Goal: Task Accomplishment & Management: Manage account settings

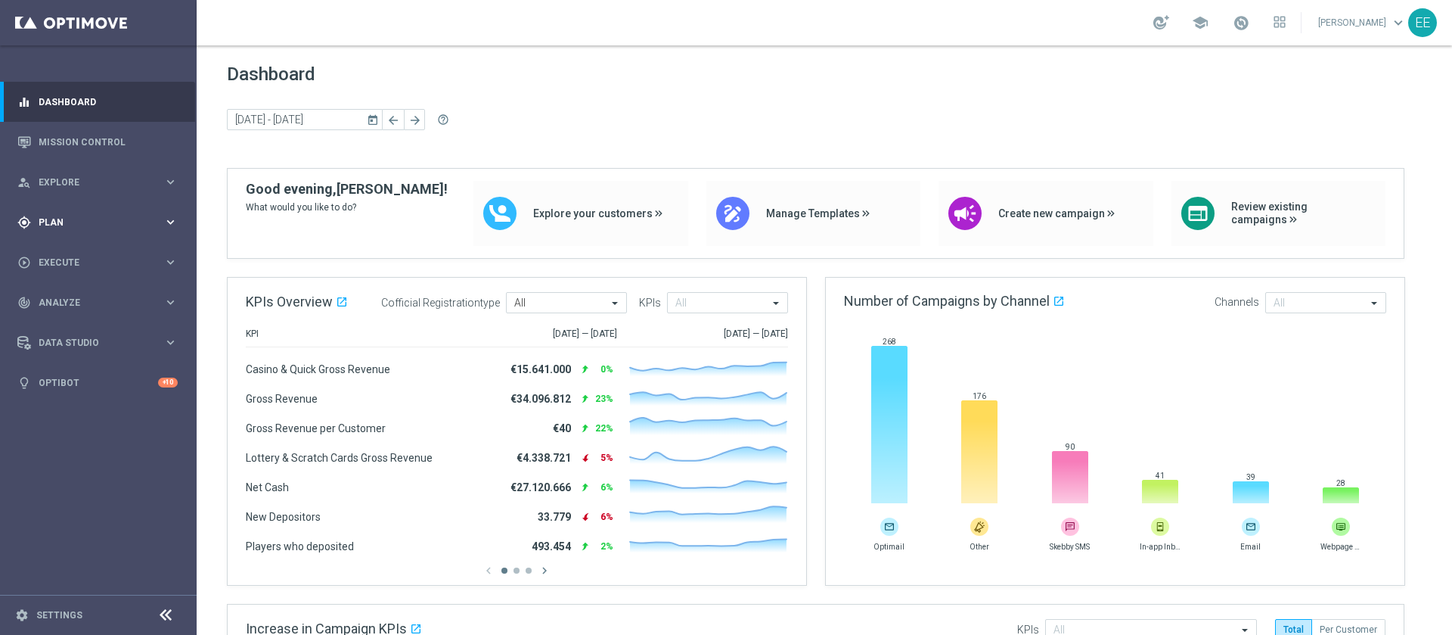
click at [54, 222] on span "Plan" at bounding box center [101, 222] width 125 height 9
click at [82, 249] on link "Target Groups" at bounding box center [98, 253] width 118 height 12
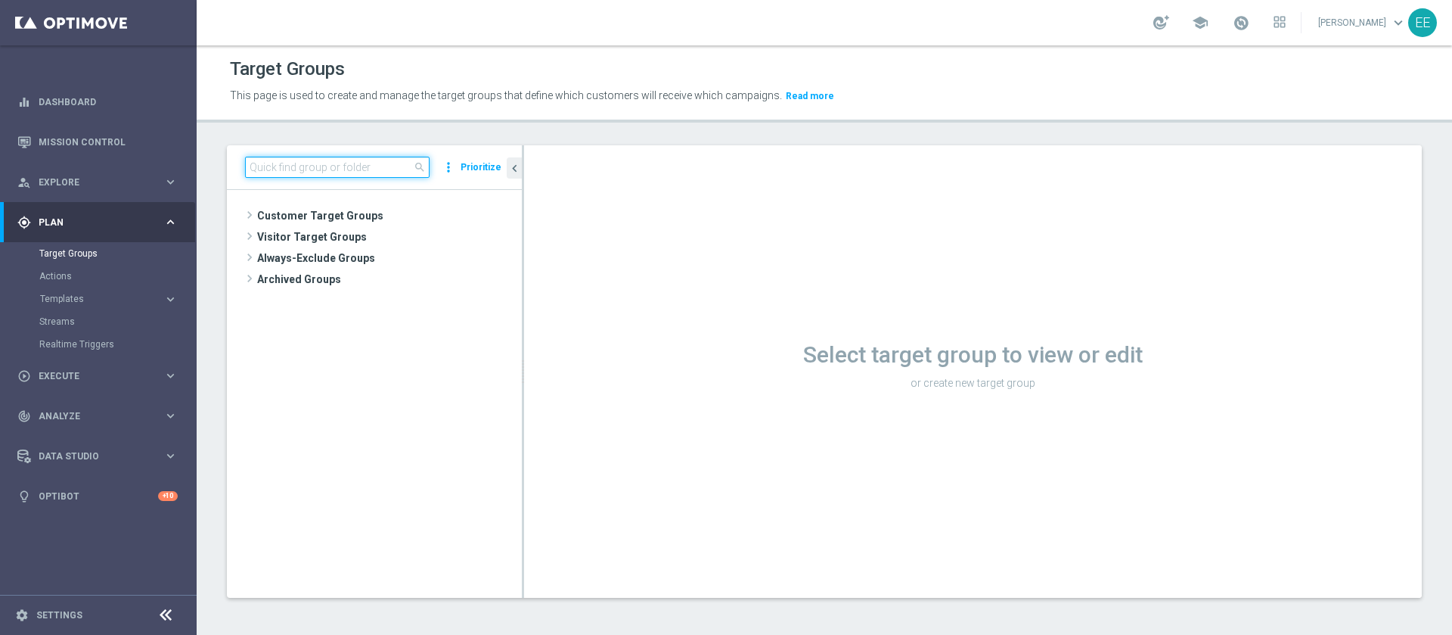
click at [343, 166] on input at bounding box center [337, 167] width 185 height 21
paste input "ACTIVE SPORT LOW MASTER 30GG ROLLING"
type input "ACTIVE SPORT LOW MASTER 30GG ROLLING"
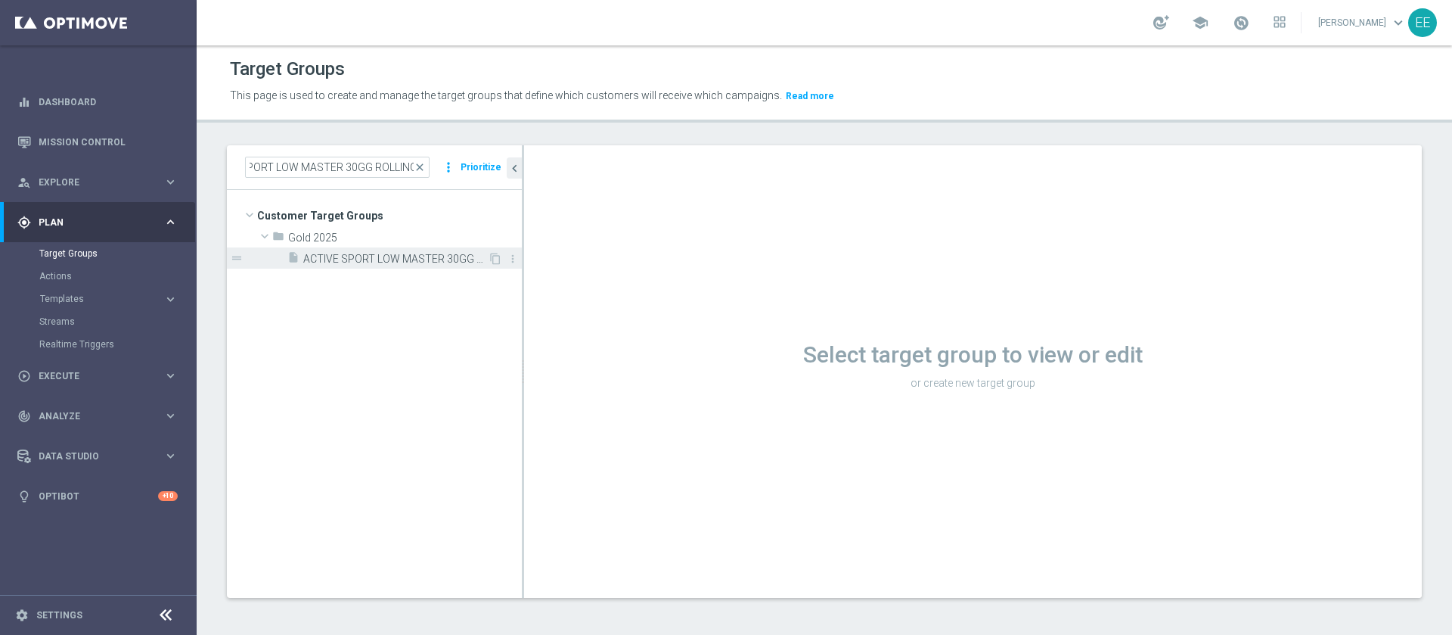
click at [396, 256] on span "ACTIVE SPORT LOW MASTER 30GG ROLLING 10.10" at bounding box center [395, 259] width 185 height 13
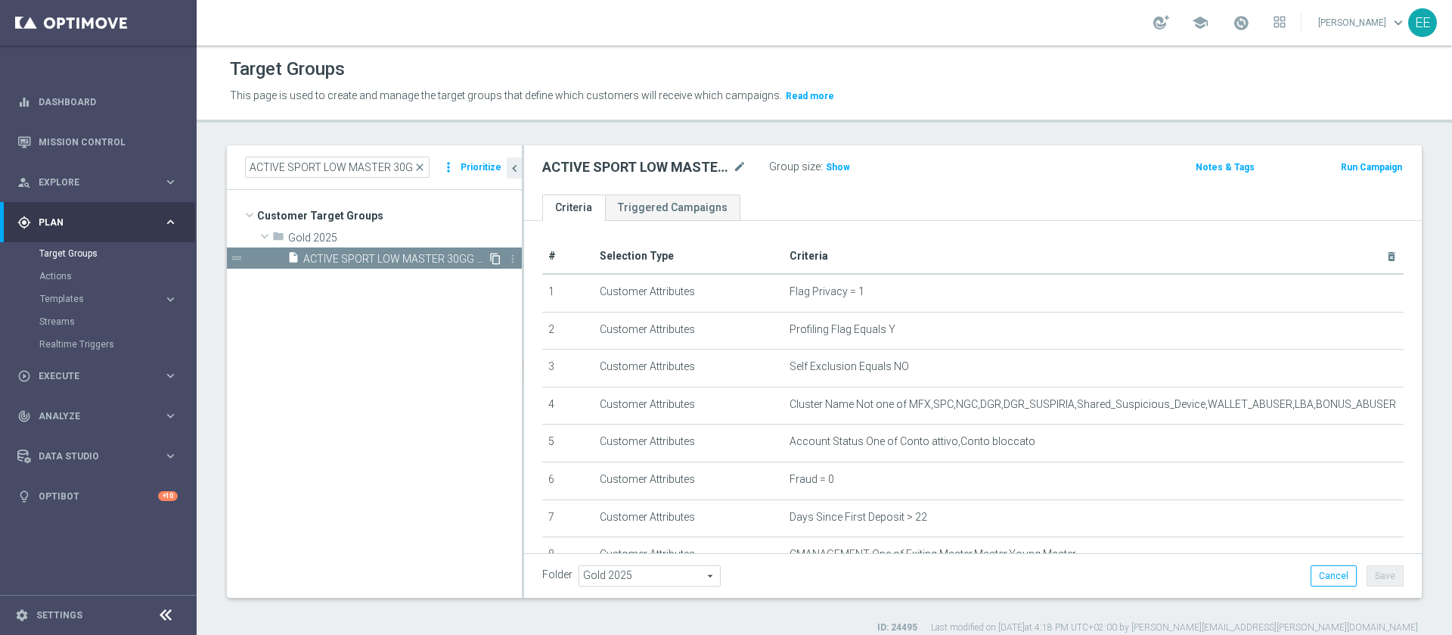
click at [495, 258] on icon "content_copy" at bounding box center [495, 259] width 12 height 12
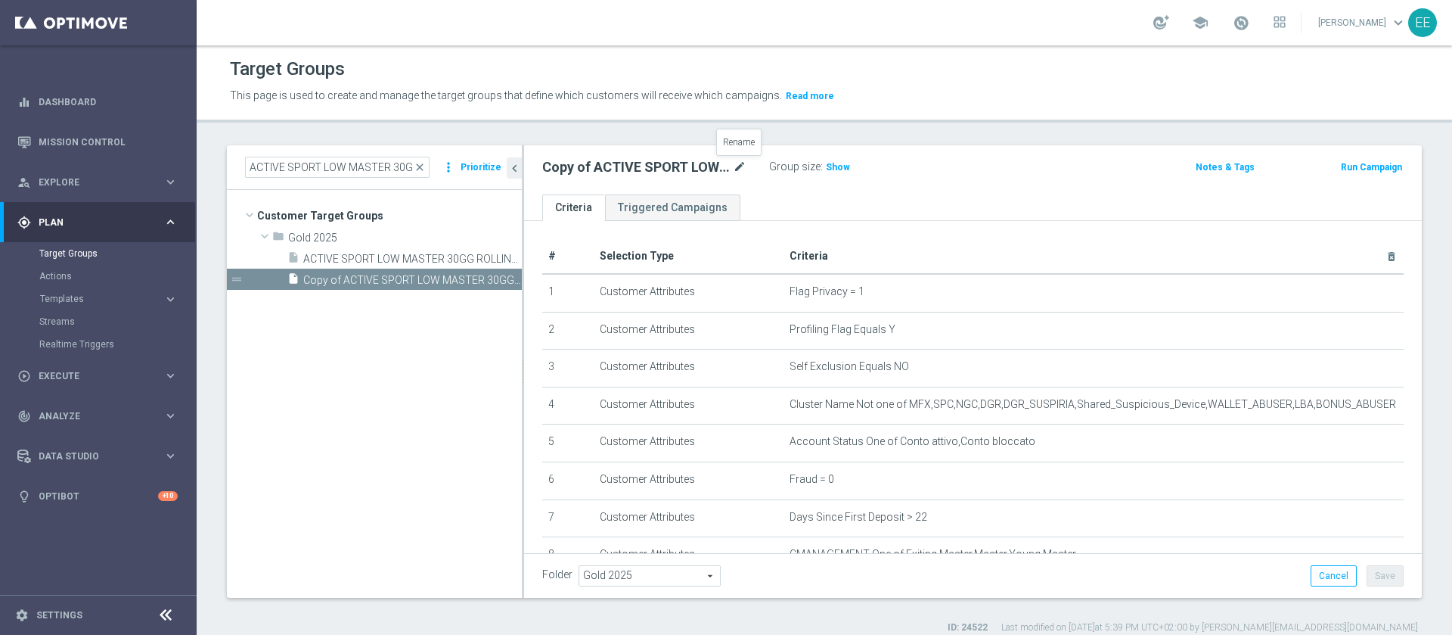
click at [742, 169] on icon "mode_edit" at bounding box center [740, 167] width 14 height 18
type input "ACTIVE SPORT LOW MASTER 30GG ROLLING 13.10"
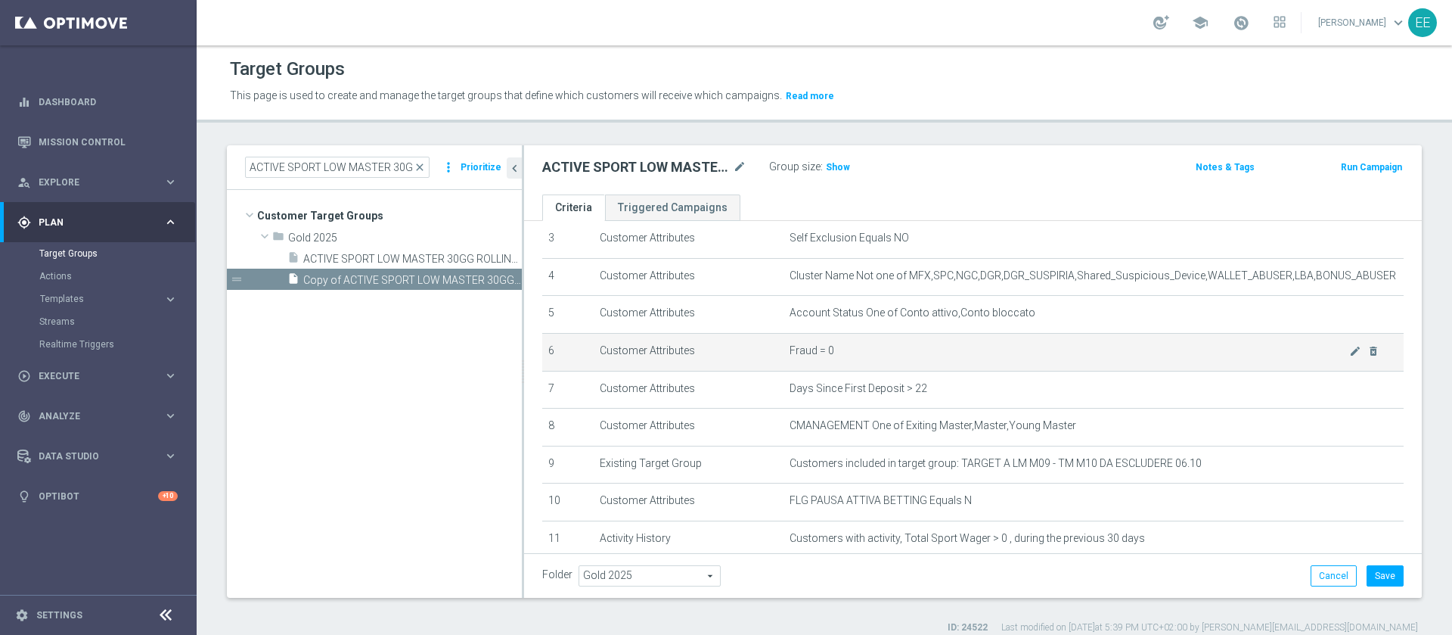
scroll to position [272, 0]
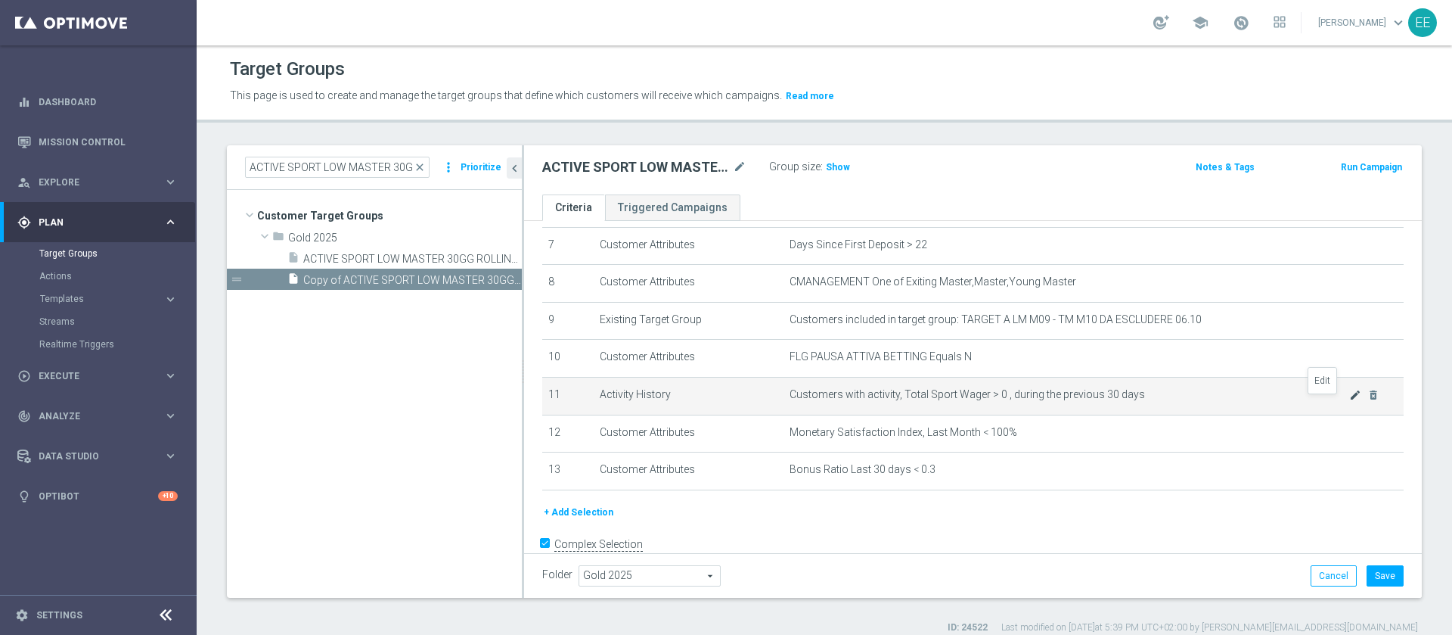
click at [1349, 401] on icon "mode_edit" at bounding box center [1355, 395] width 12 height 12
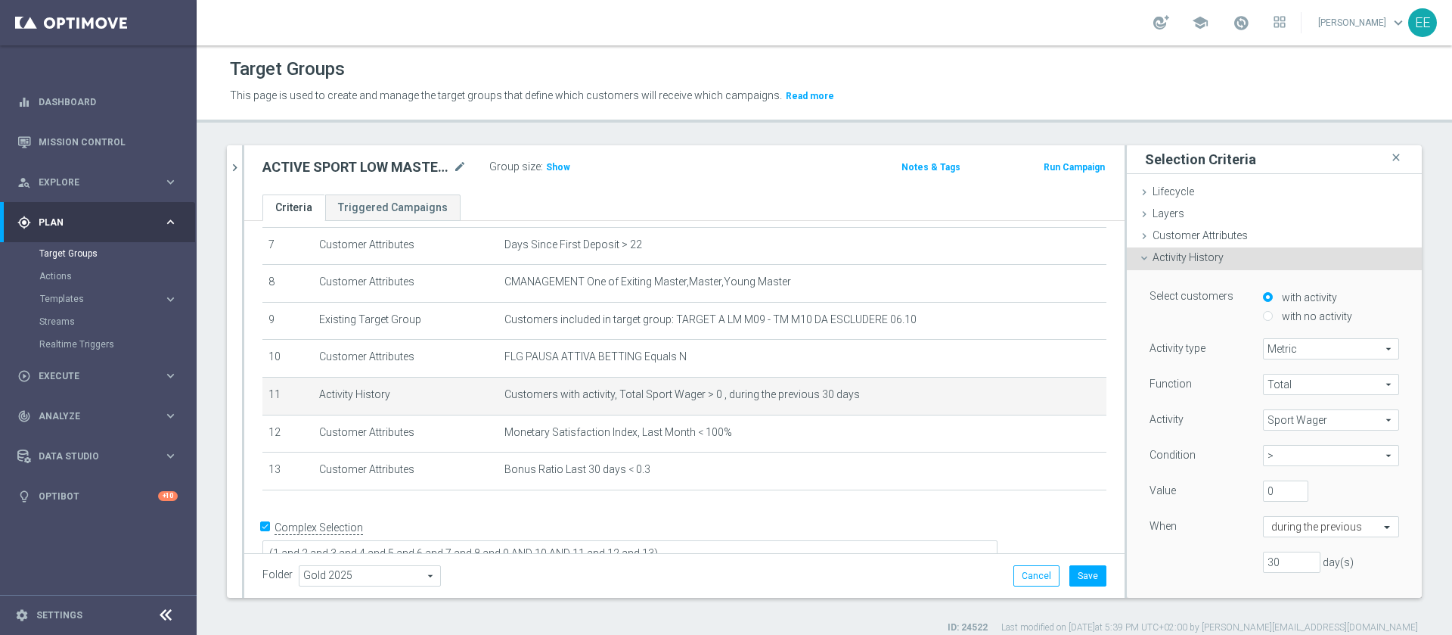
click at [1294, 414] on span "Sport Wager" at bounding box center [1331, 420] width 135 height 20
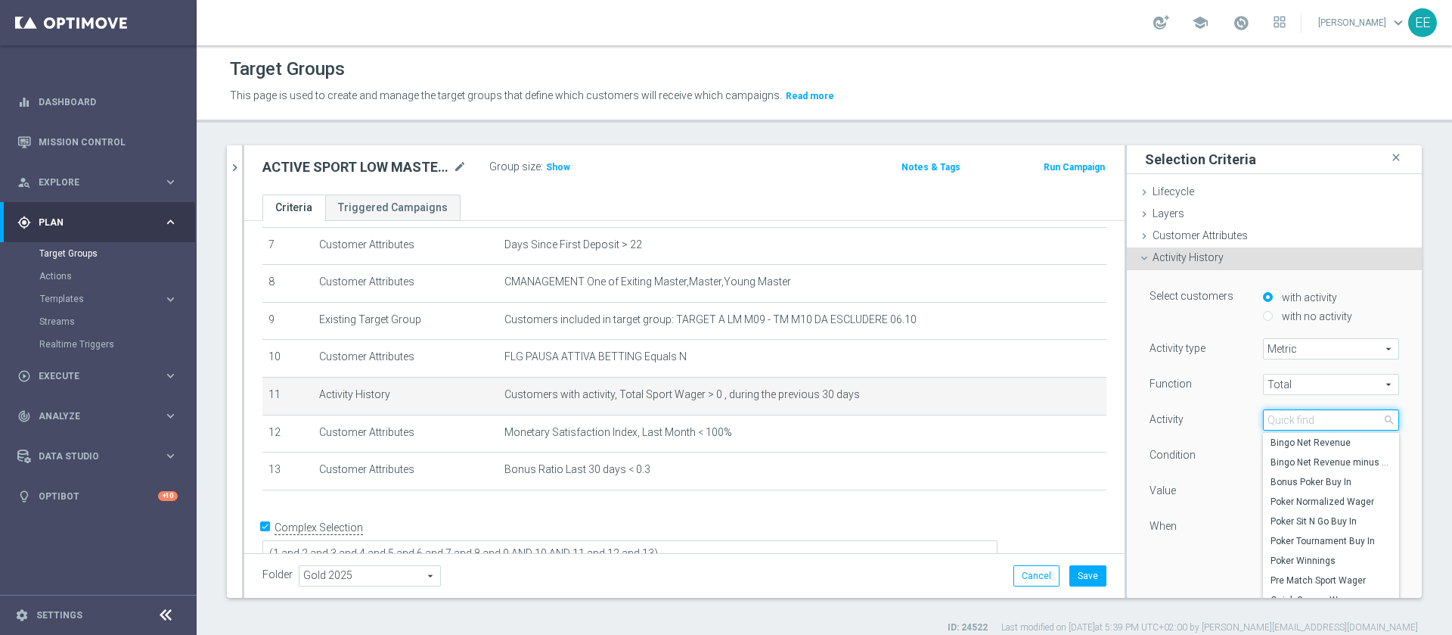
click at [1294, 414] on input "search" at bounding box center [1331, 419] width 136 height 21
type input "virtual"
click at [1317, 517] on span "Virtual Sport Wager" at bounding box center [1331, 521] width 121 height 12
type input "Virtual Sport Wager"
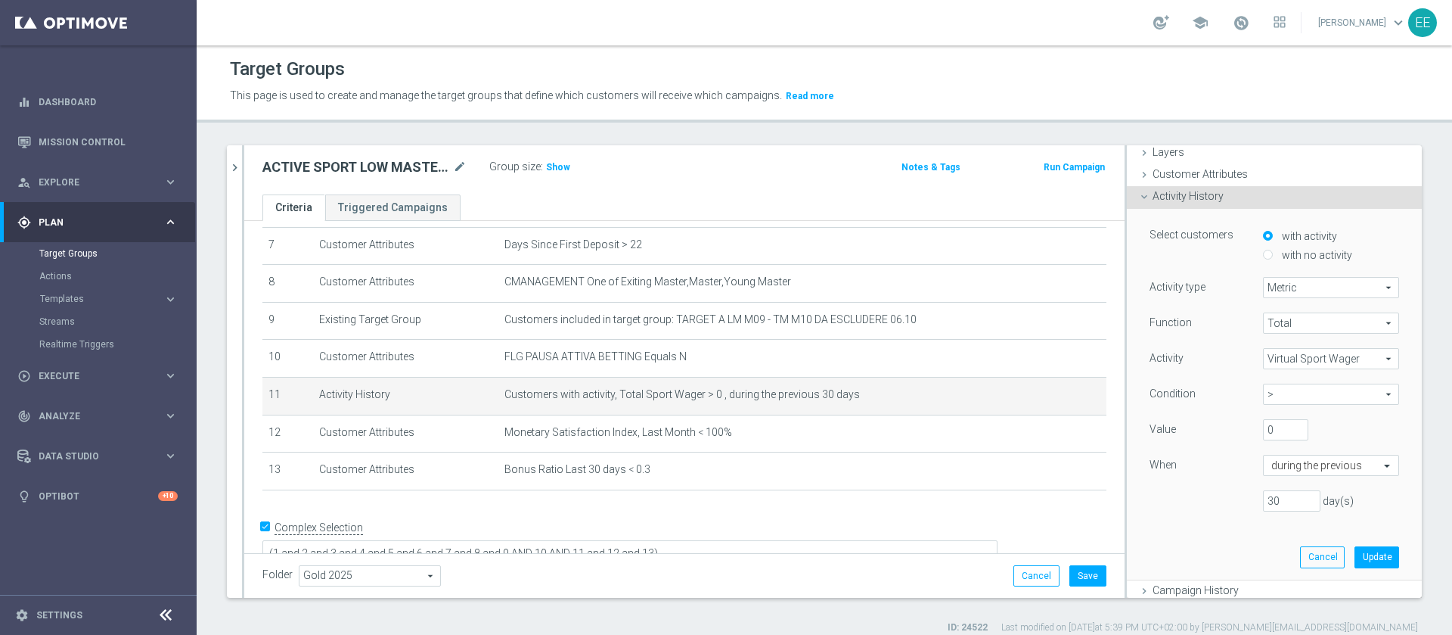
scroll to position [67, 0]
click at [1354, 552] on button "Update" at bounding box center [1376, 550] width 45 height 21
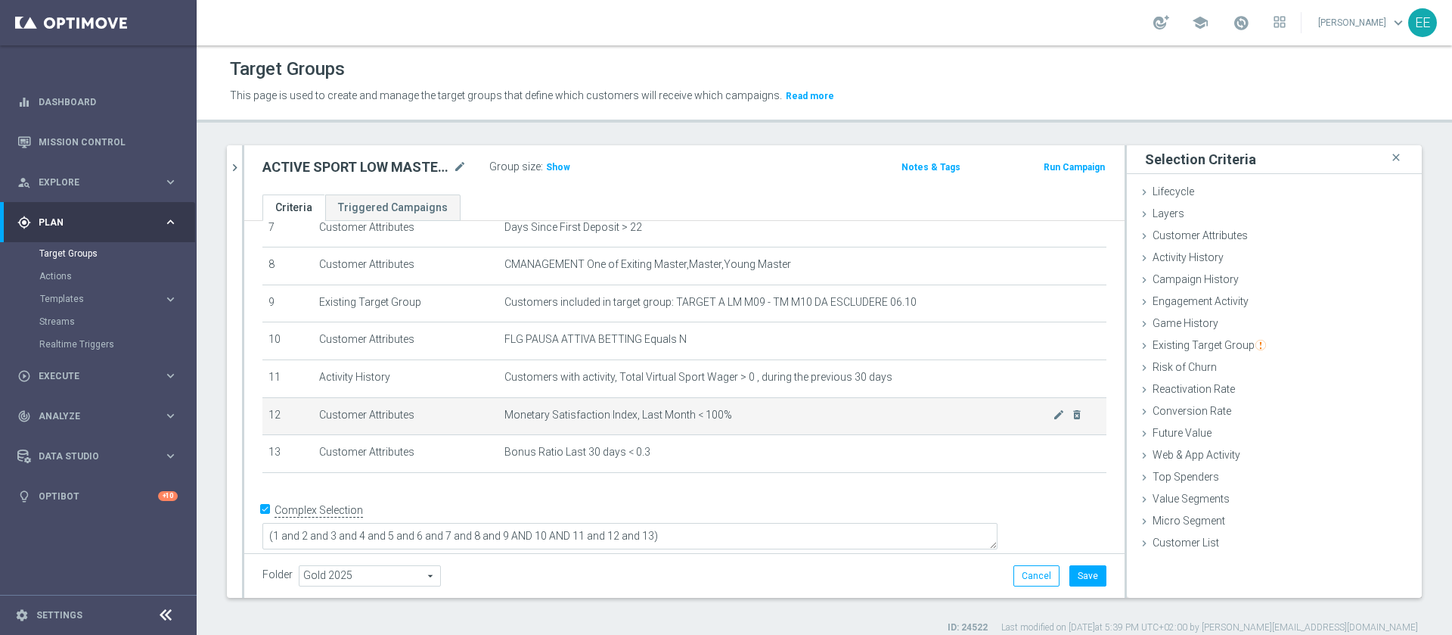
scroll to position [289, 0]
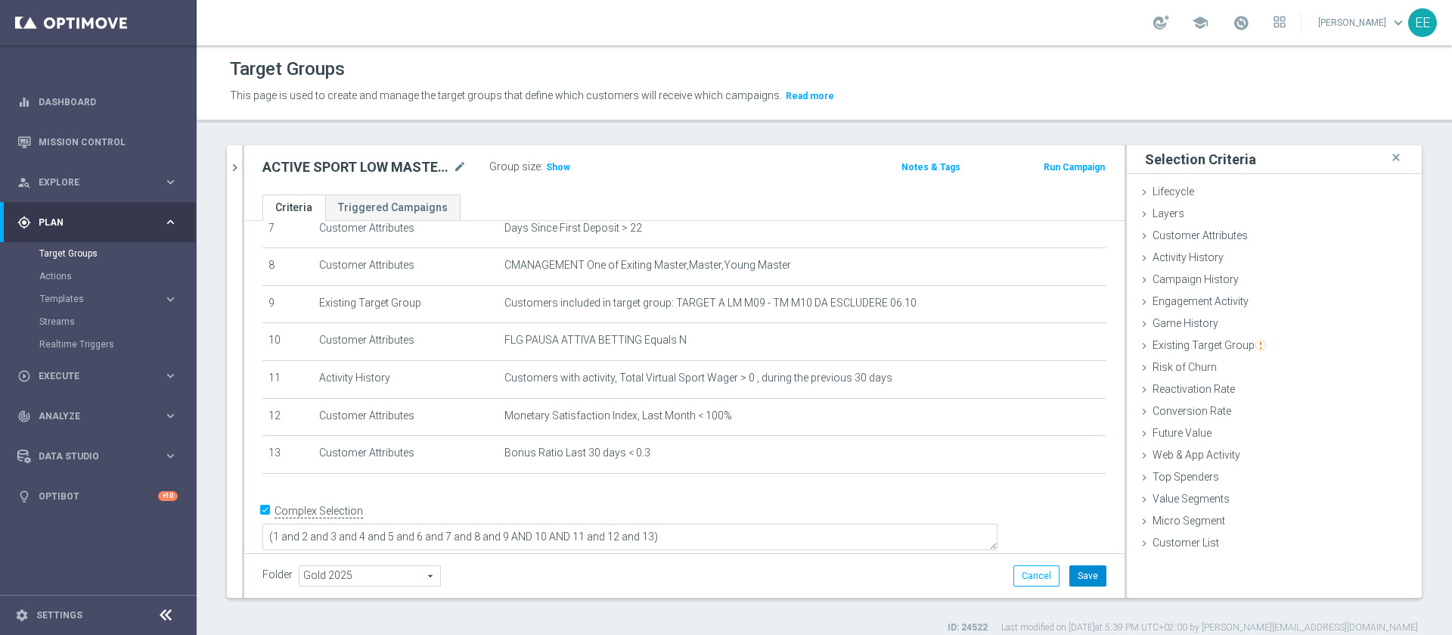
click at [1075, 577] on button "Save" at bounding box center [1087, 575] width 37 height 21
click at [560, 164] on span "Show" at bounding box center [558, 167] width 24 height 11
click at [552, 175] on span "584" at bounding box center [556, 169] width 19 height 14
click at [230, 172] on icon "chevron_right" at bounding box center [235, 167] width 14 height 14
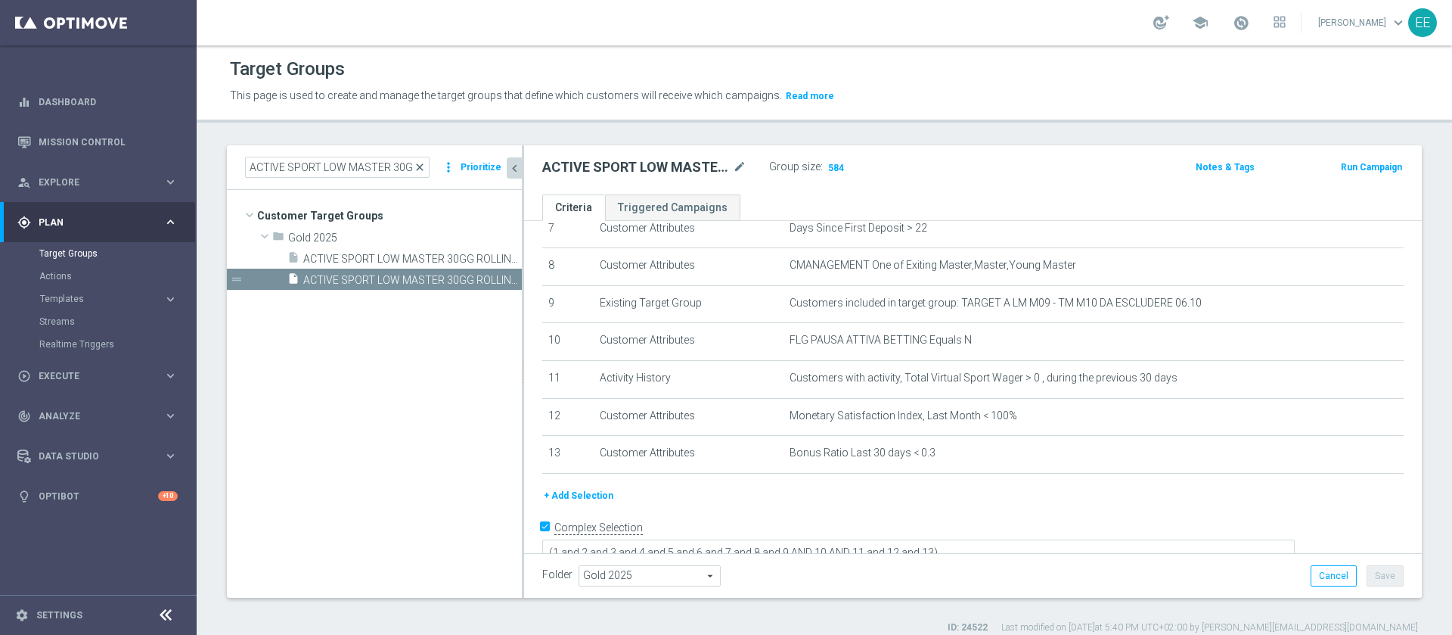
click at [420, 163] on span "close" at bounding box center [420, 167] width 12 height 12
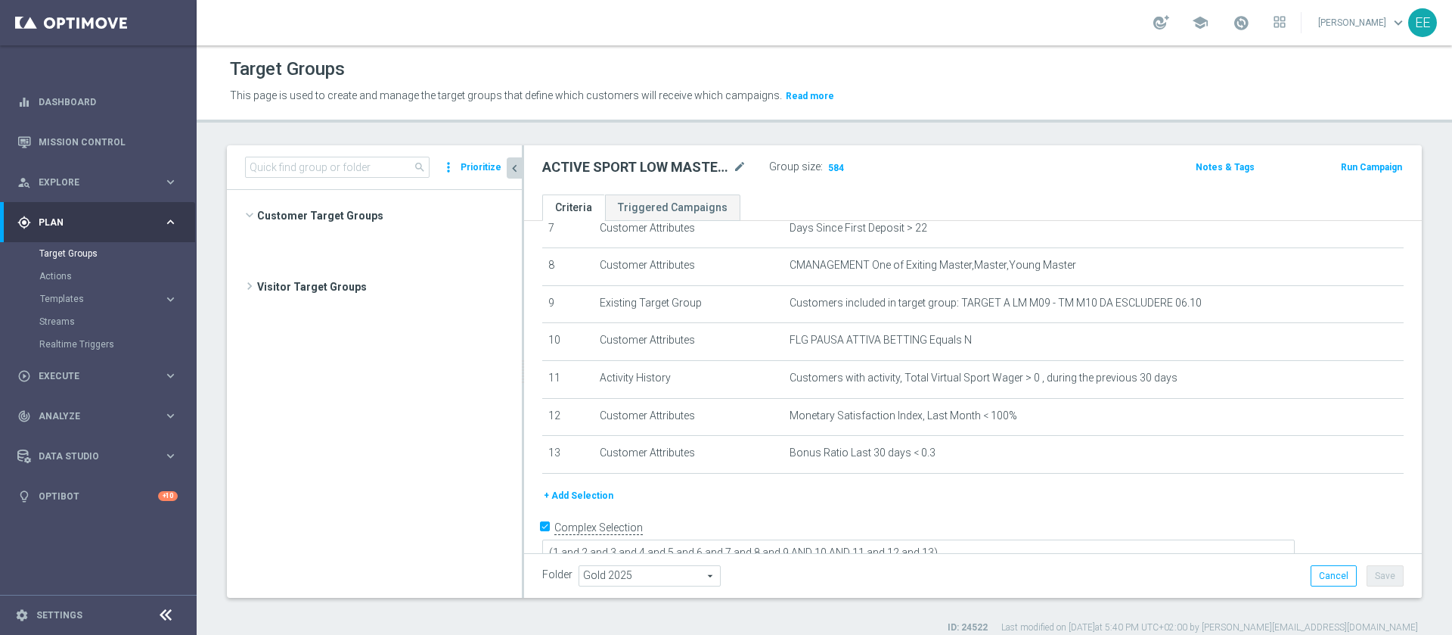
scroll to position [8881, 0]
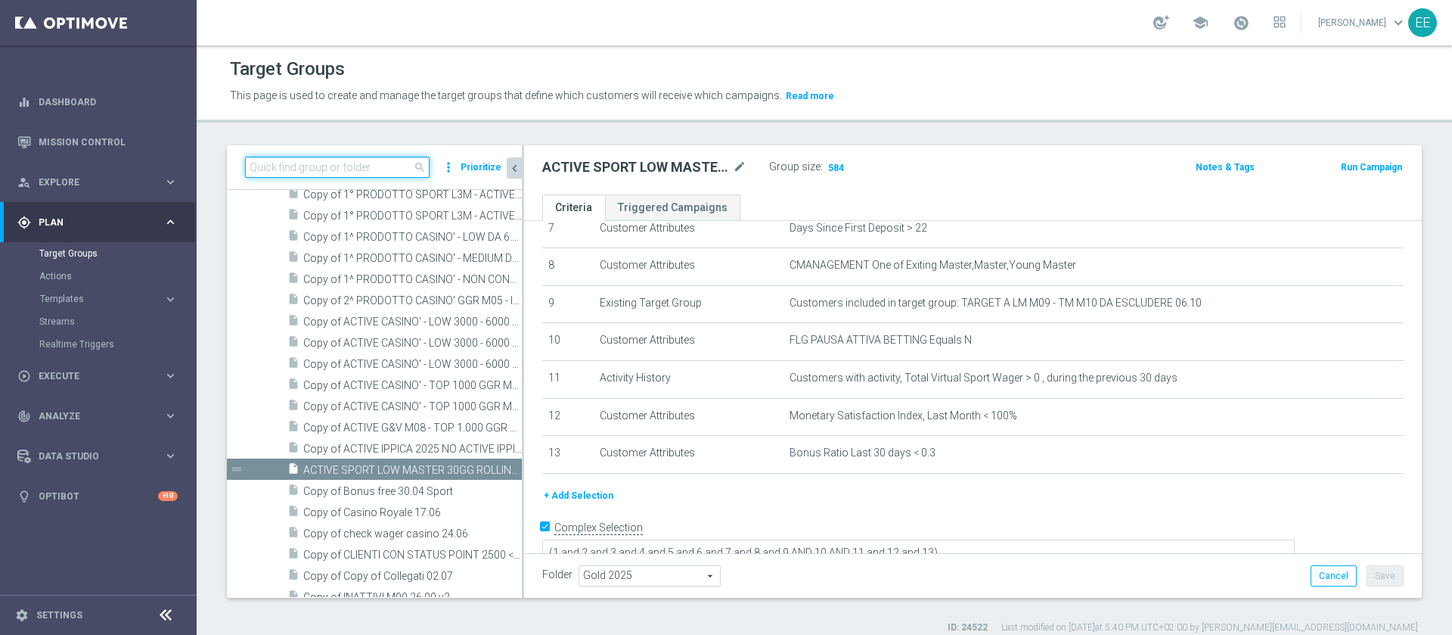
click at [352, 166] on input at bounding box center [337, 167] width 185 height 21
paste input "ACTIVE SPORT STAR 30GG ROLLING"
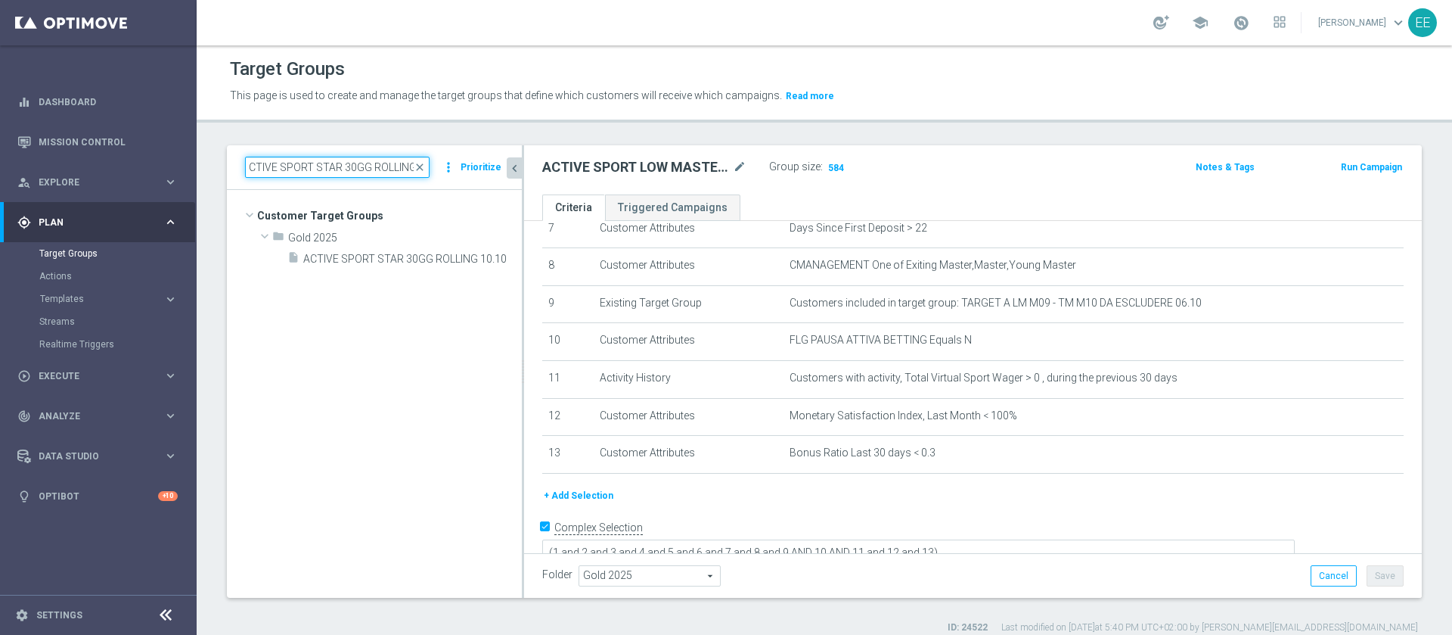
scroll to position [0, 0]
type input "ACTIVE SPORT STAR 30GG ROLLING"
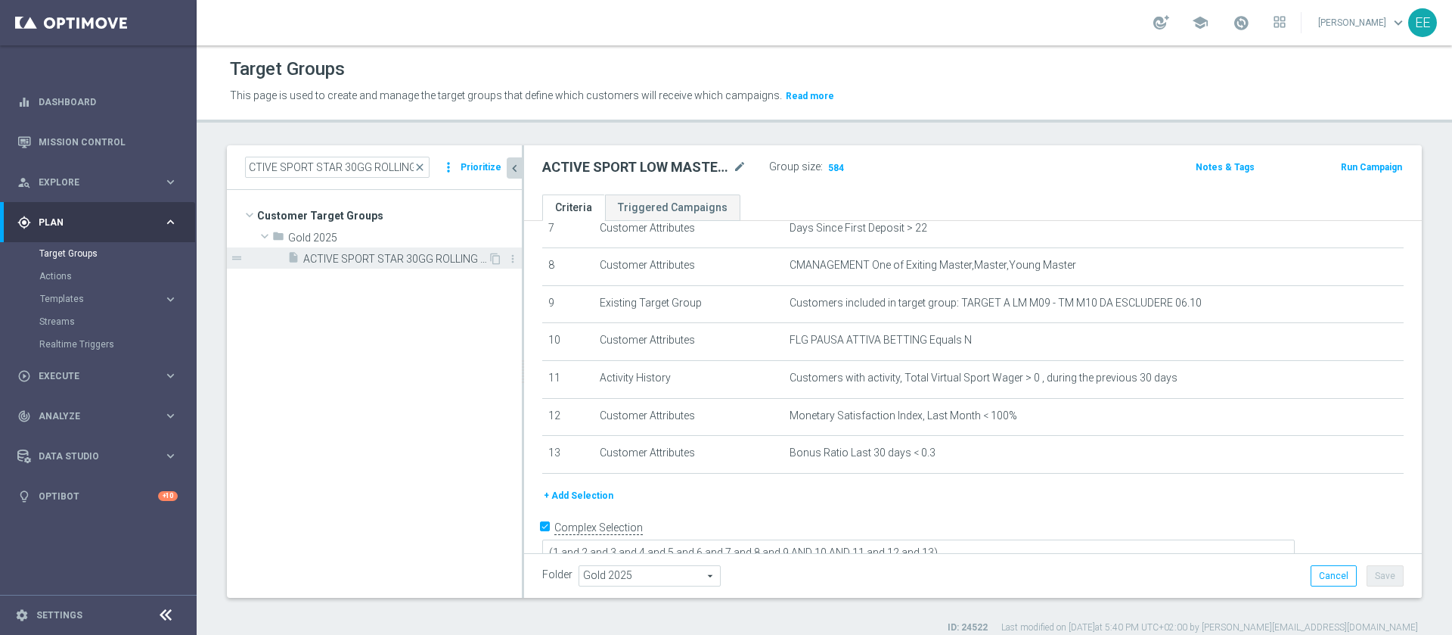
click at [422, 253] on span "ACTIVE SPORT STAR 30GG ROLLING 10.10" at bounding box center [395, 259] width 185 height 13
click at [495, 258] on icon "content_copy" at bounding box center [495, 259] width 12 height 12
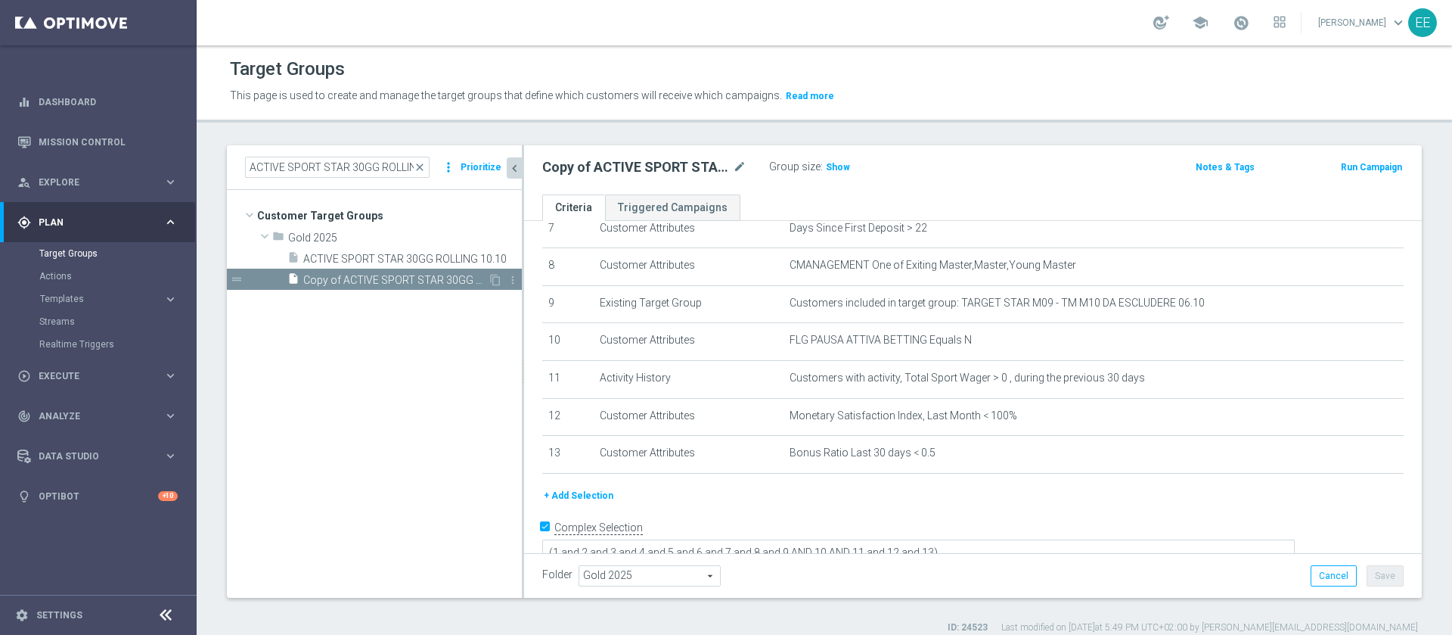
click at [399, 280] on span "Copy of ACTIVE SPORT STAR 30GG ROLLING 10.10" at bounding box center [395, 280] width 185 height 13
click at [741, 168] on icon "mode_edit" at bounding box center [740, 167] width 14 height 18
type input "ACTIVE VIRTUAL STAR 30GG ROLLING 13.10"
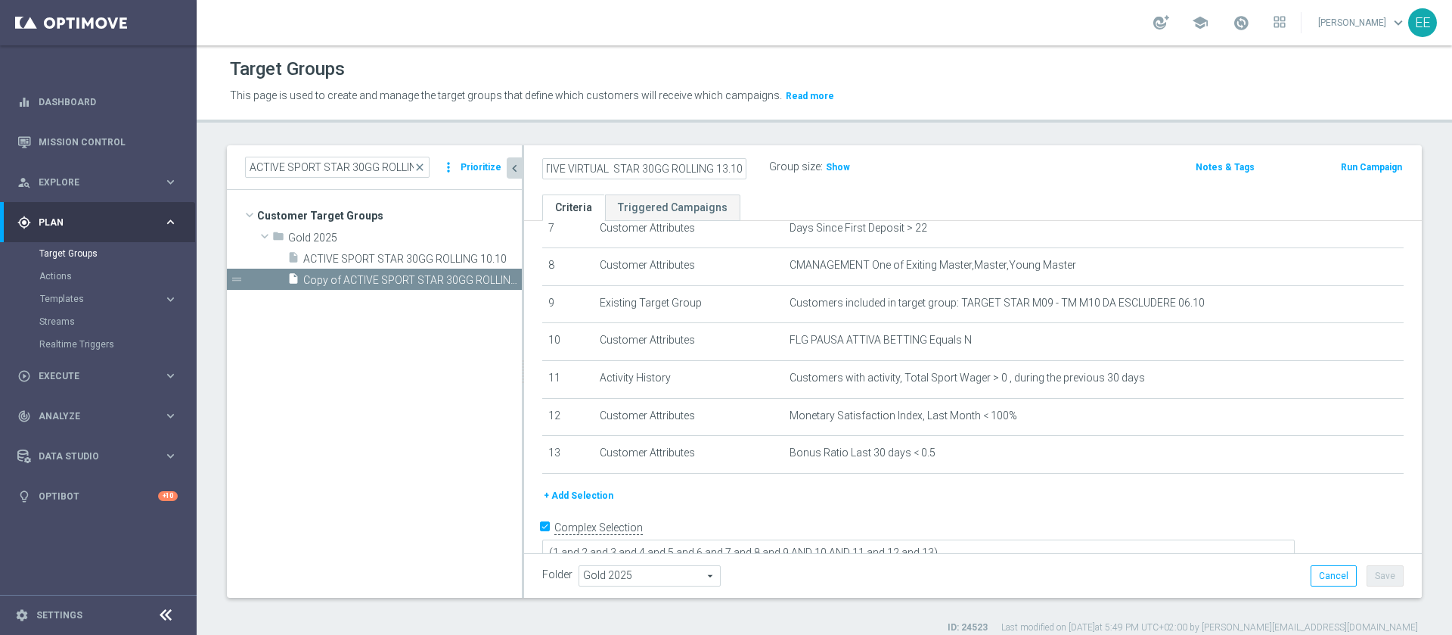
scroll to position [0, 0]
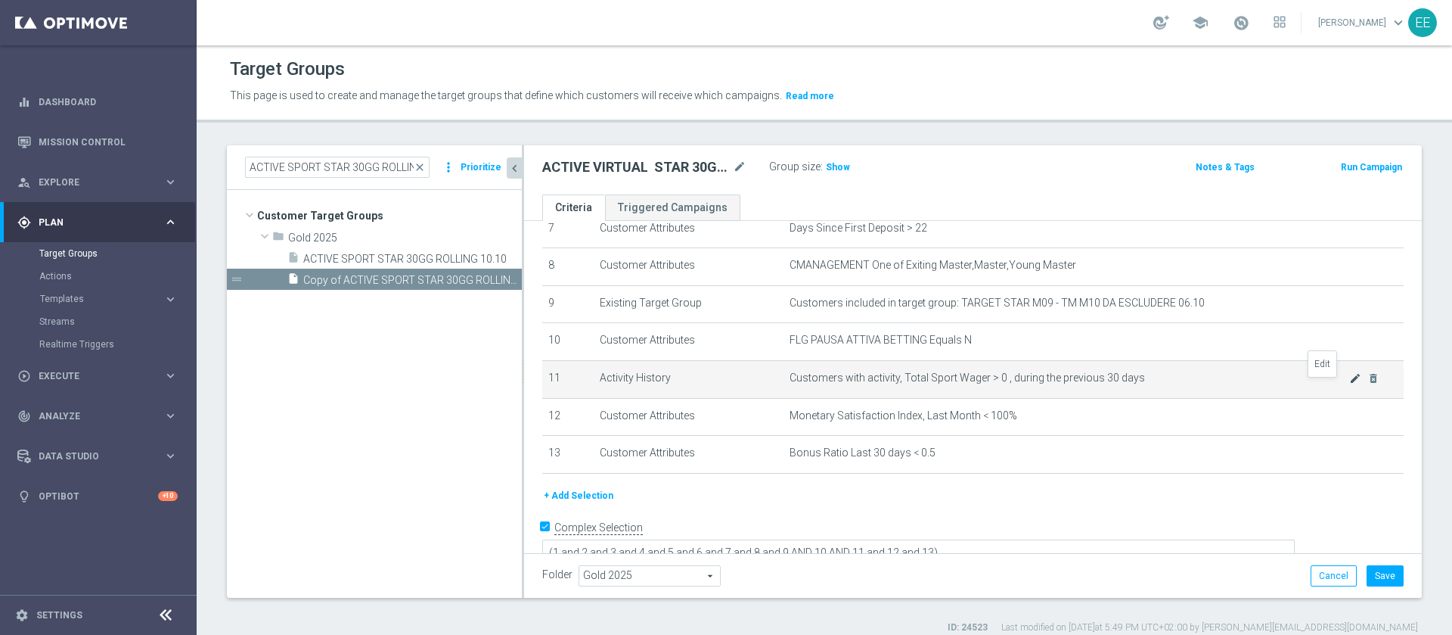
click at [1349, 383] on icon "mode_edit" at bounding box center [1355, 378] width 12 height 12
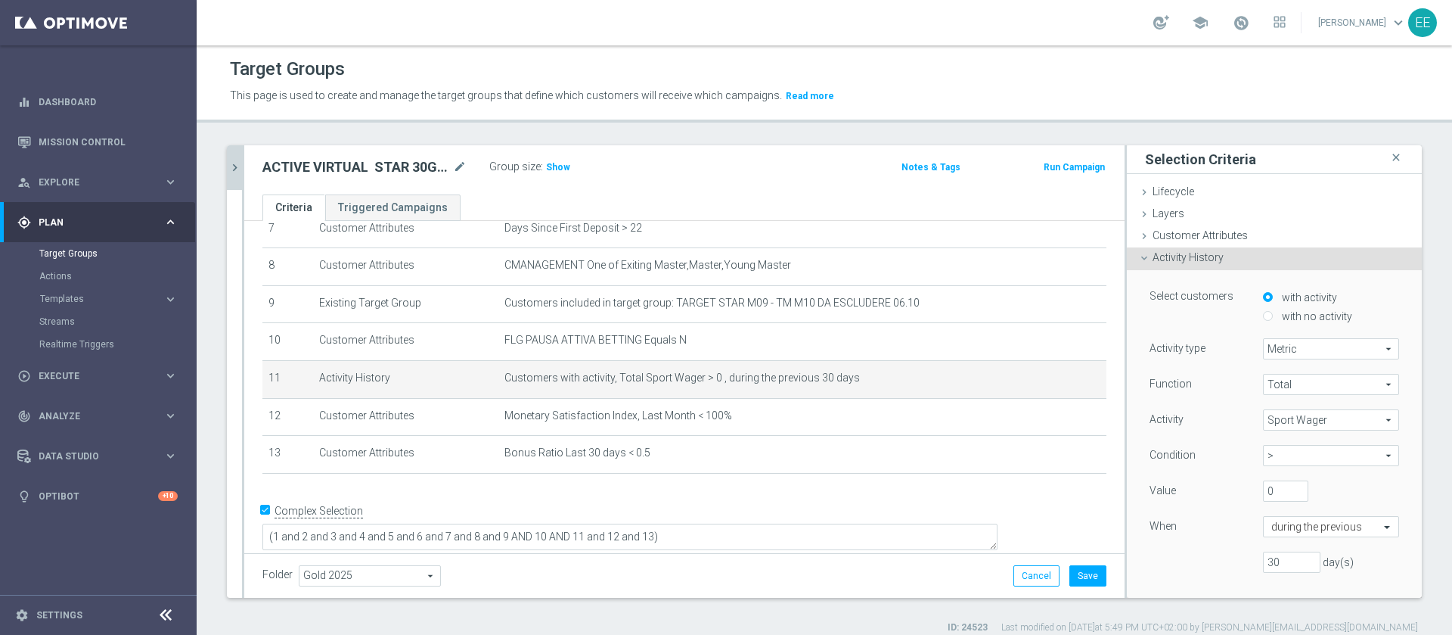
click at [1282, 425] on span "Sport Wager" at bounding box center [1331, 420] width 135 height 20
click at [0, 0] on input "search" at bounding box center [0, 0] width 0 height 0
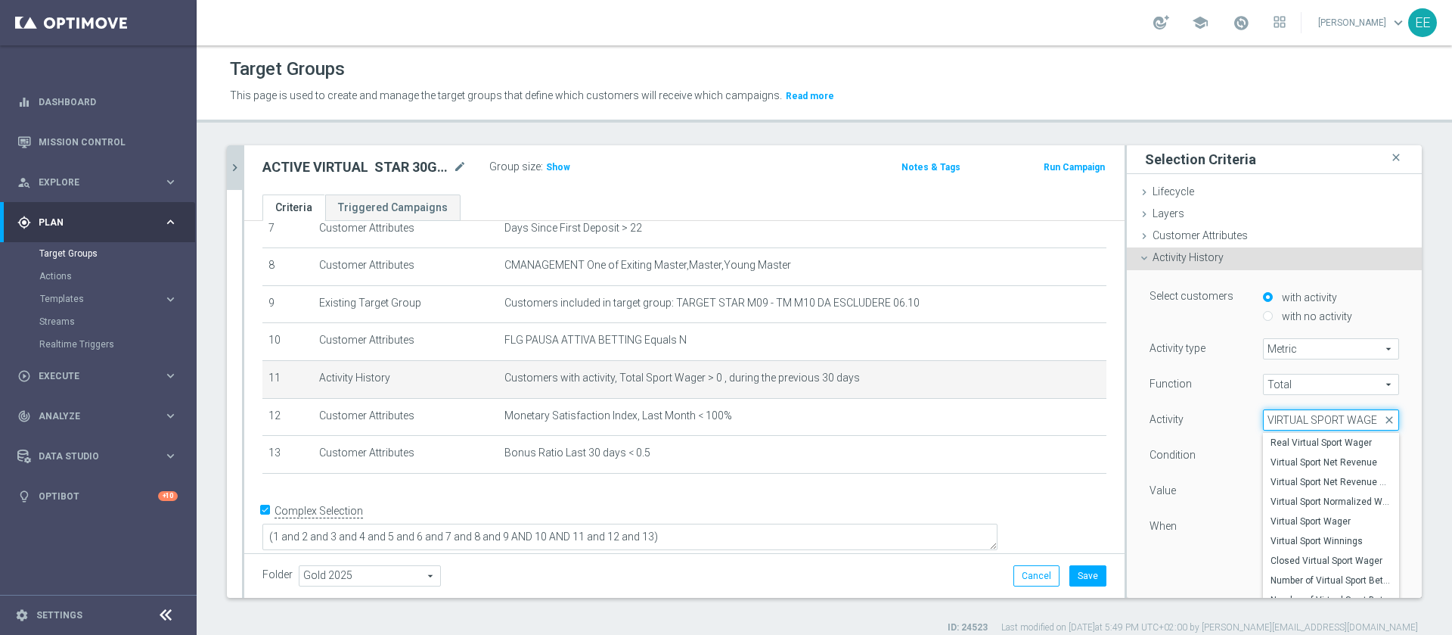
type input "VIRTUAL SPORT WAGER"
click at [1295, 464] on span "Virtual Sport Wager" at bounding box center [1331, 462] width 121 height 12
type input "Virtual Sport Wager"
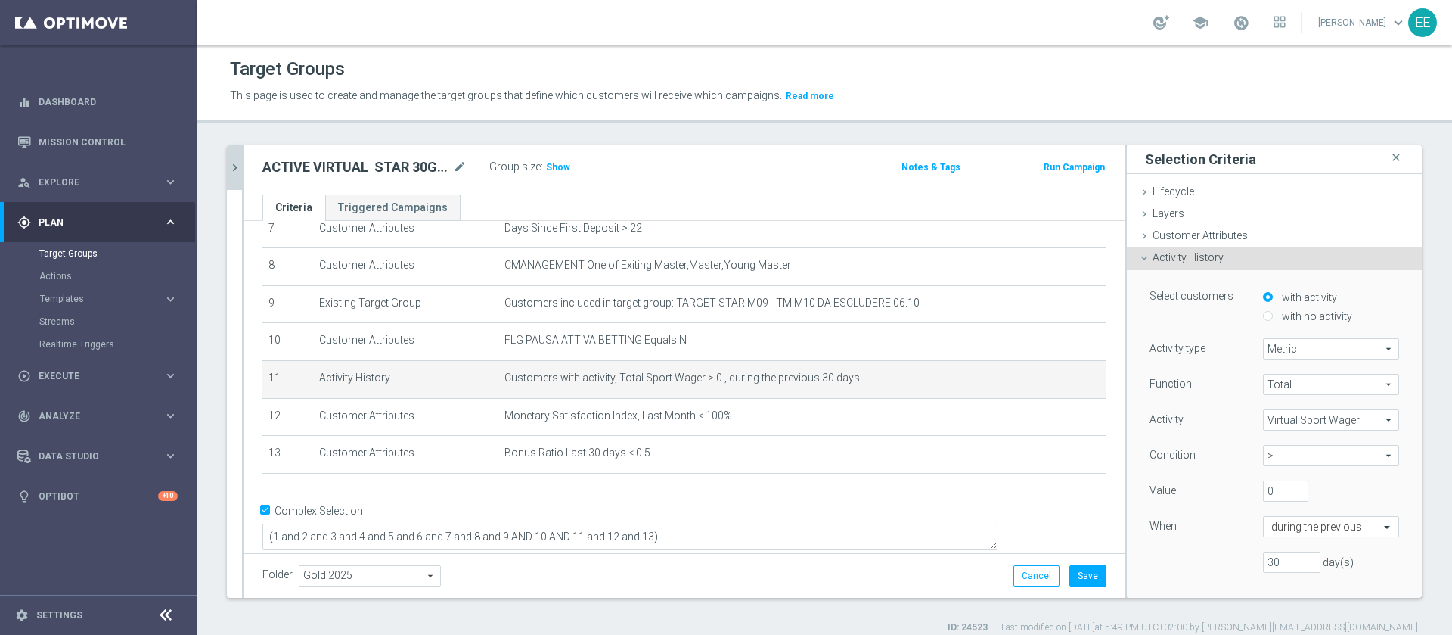
scroll to position [86, 0]
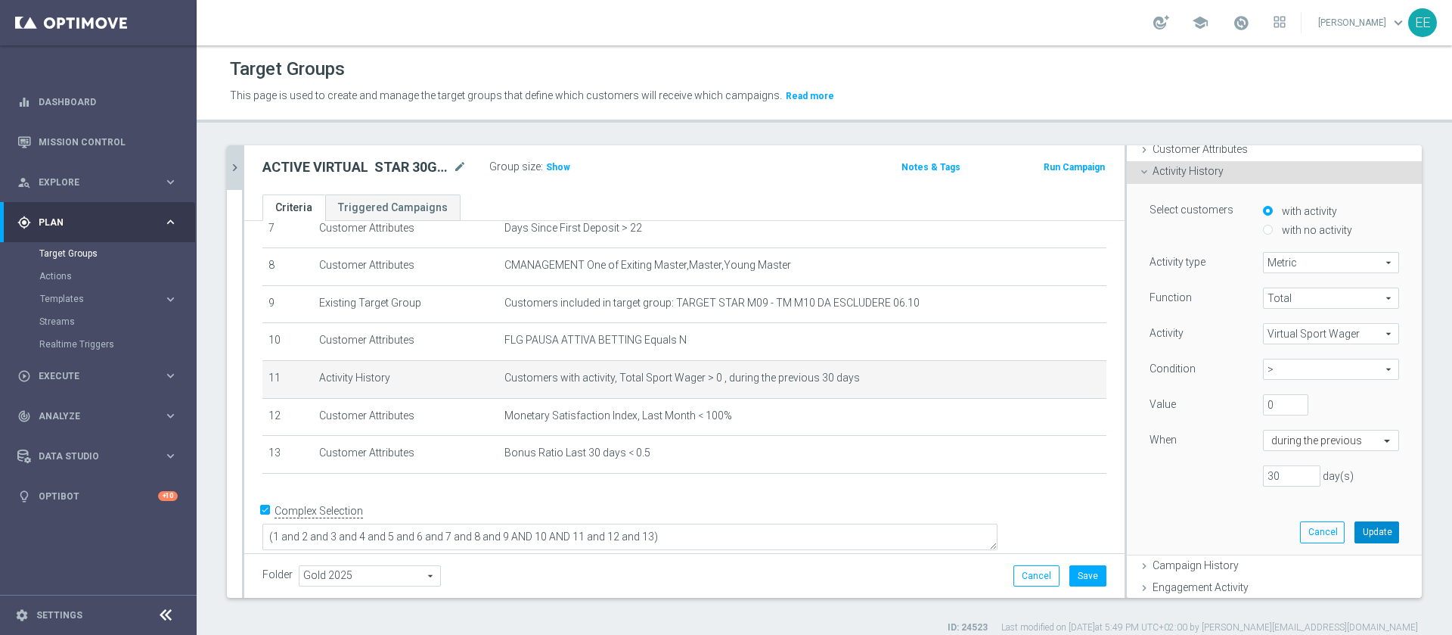
click at [1354, 530] on button "Update" at bounding box center [1376, 531] width 45 height 21
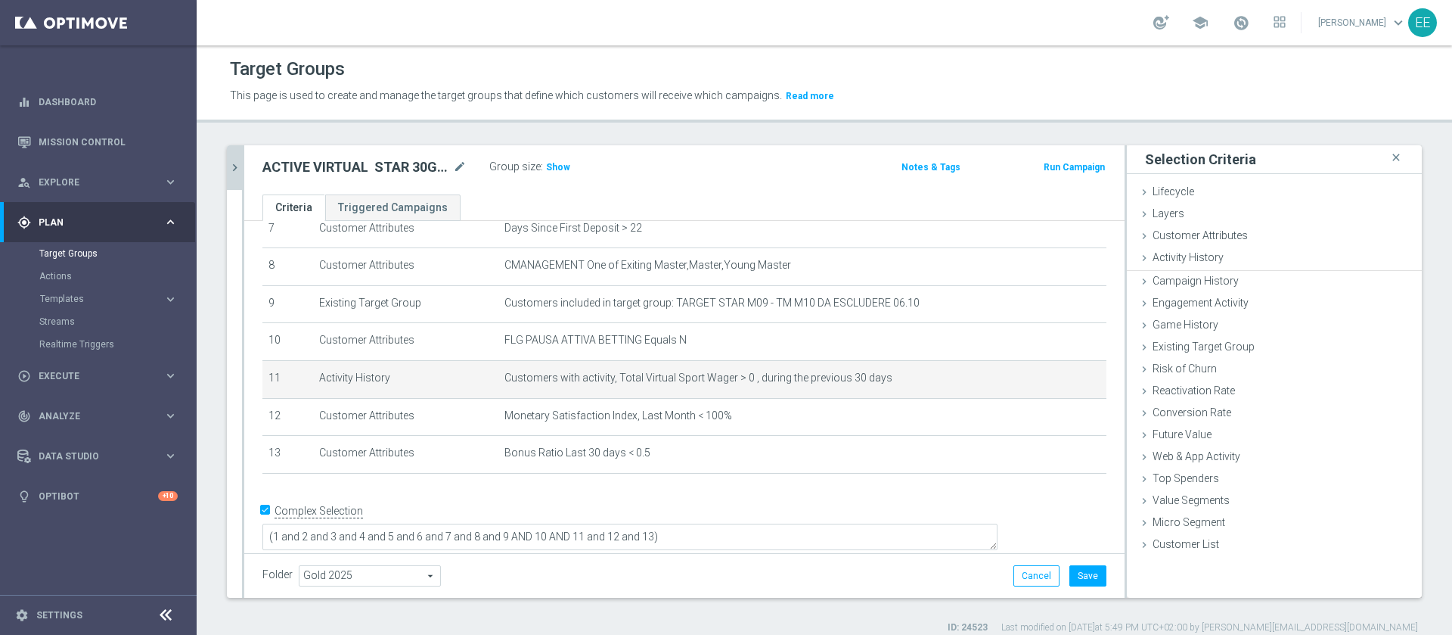
scroll to position [0, 0]
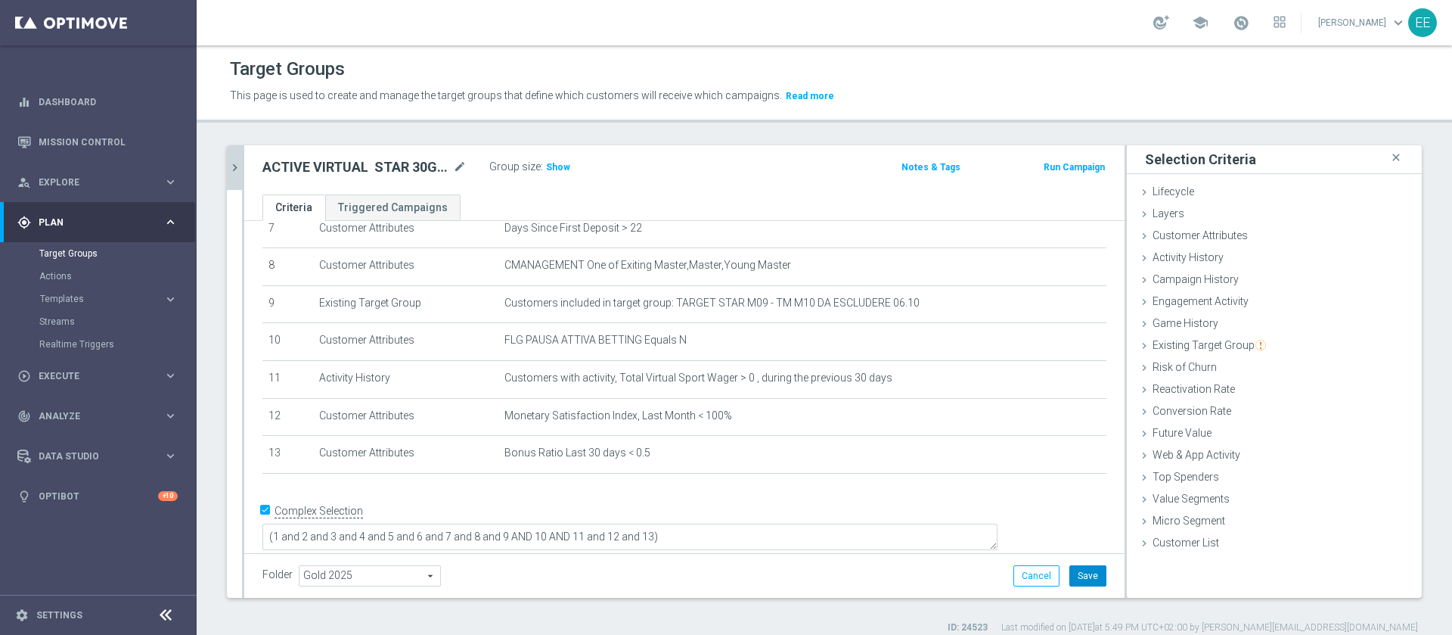
click at [1069, 575] on button "Save" at bounding box center [1087, 575] width 37 height 21
click at [560, 169] on span "Show" at bounding box center [558, 167] width 24 height 11
click at [553, 168] on span "101" at bounding box center [556, 169] width 19 height 14
click at [242, 163] on div at bounding box center [243, 371] width 2 height 452
click at [237, 165] on icon "chevron_right" at bounding box center [235, 167] width 14 height 14
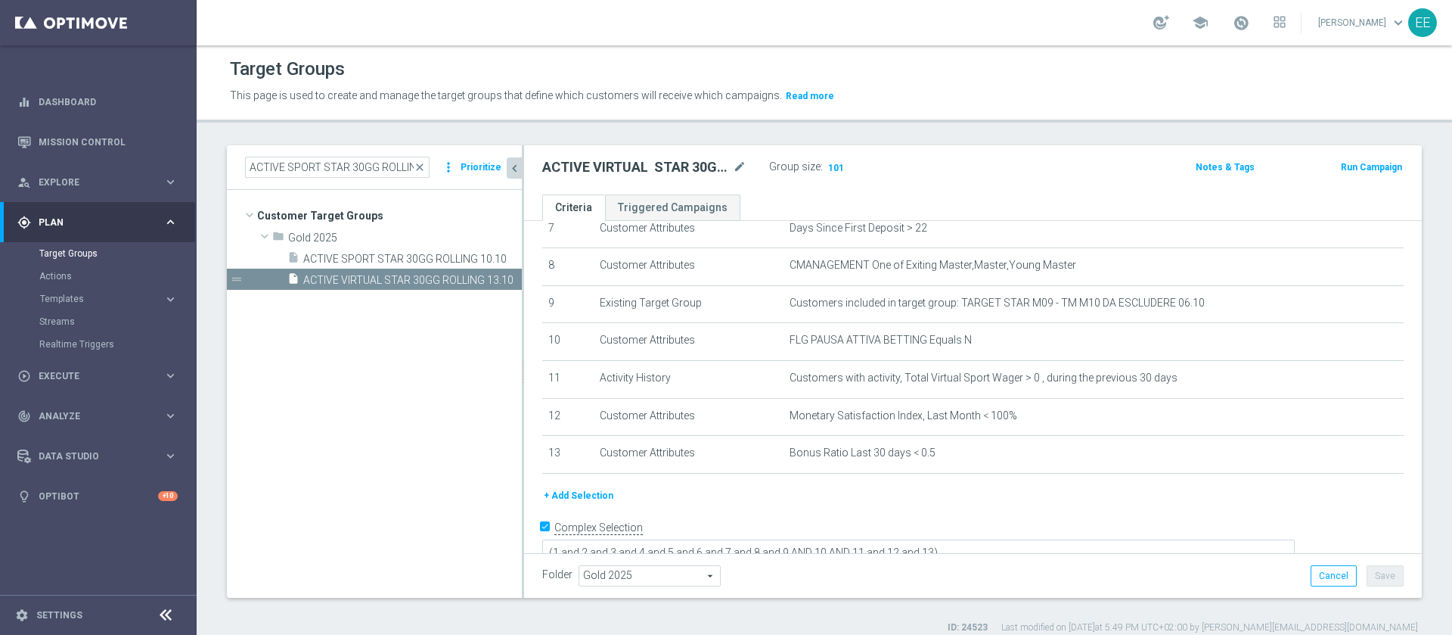
click at [455, 418] on tree-viewport "Customer Target Groups library_add create_new_folder folder" at bounding box center [374, 393] width 295 height 407
click at [1385, 577] on button "Save" at bounding box center [1385, 575] width 37 height 21
click at [390, 169] on input "ACTIVE SPORT STAR 30GG ROLLING" at bounding box center [337, 167] width 185 height 21
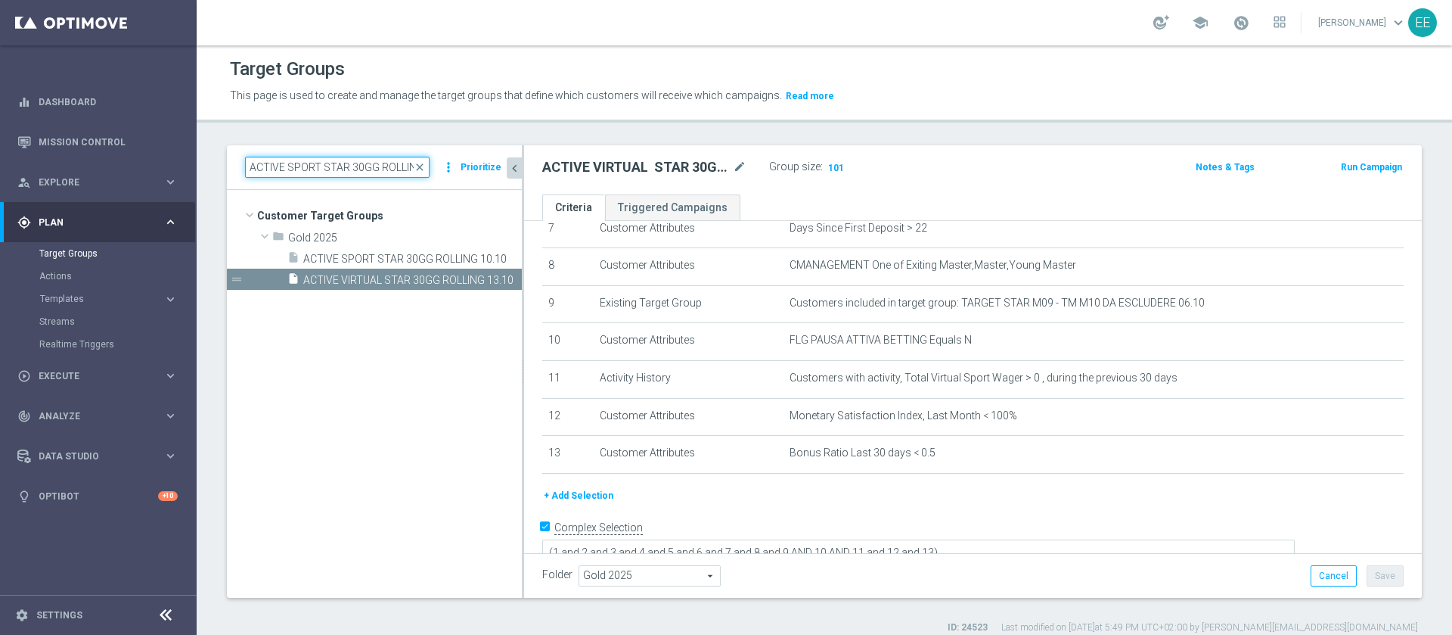
paste input "VIRTUAL CON GGR>0"
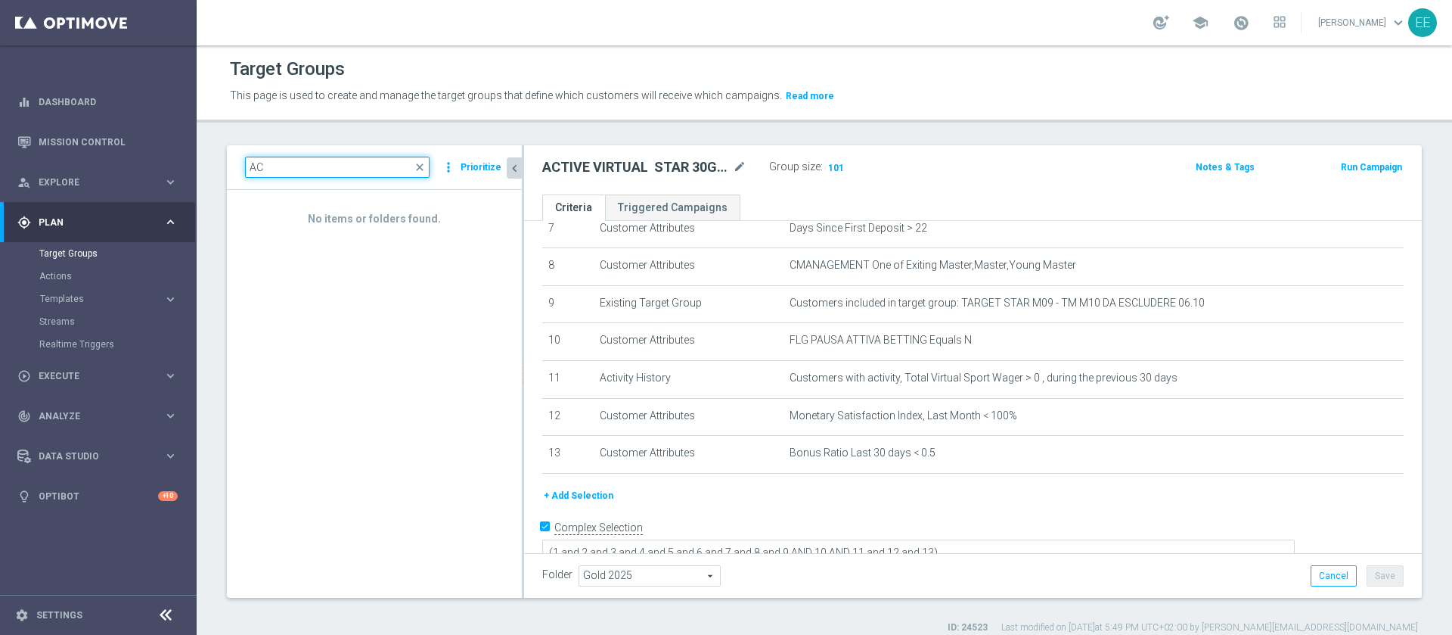
type input "A"
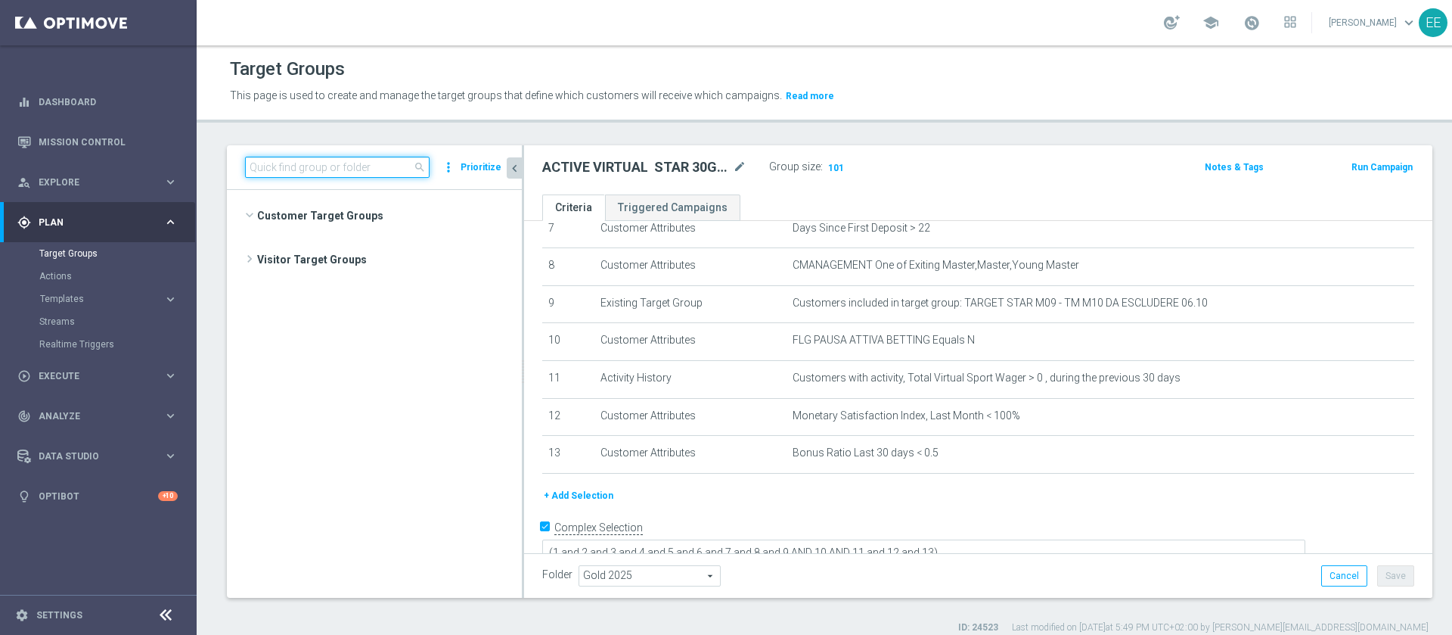
scroll to position [8900, 0]
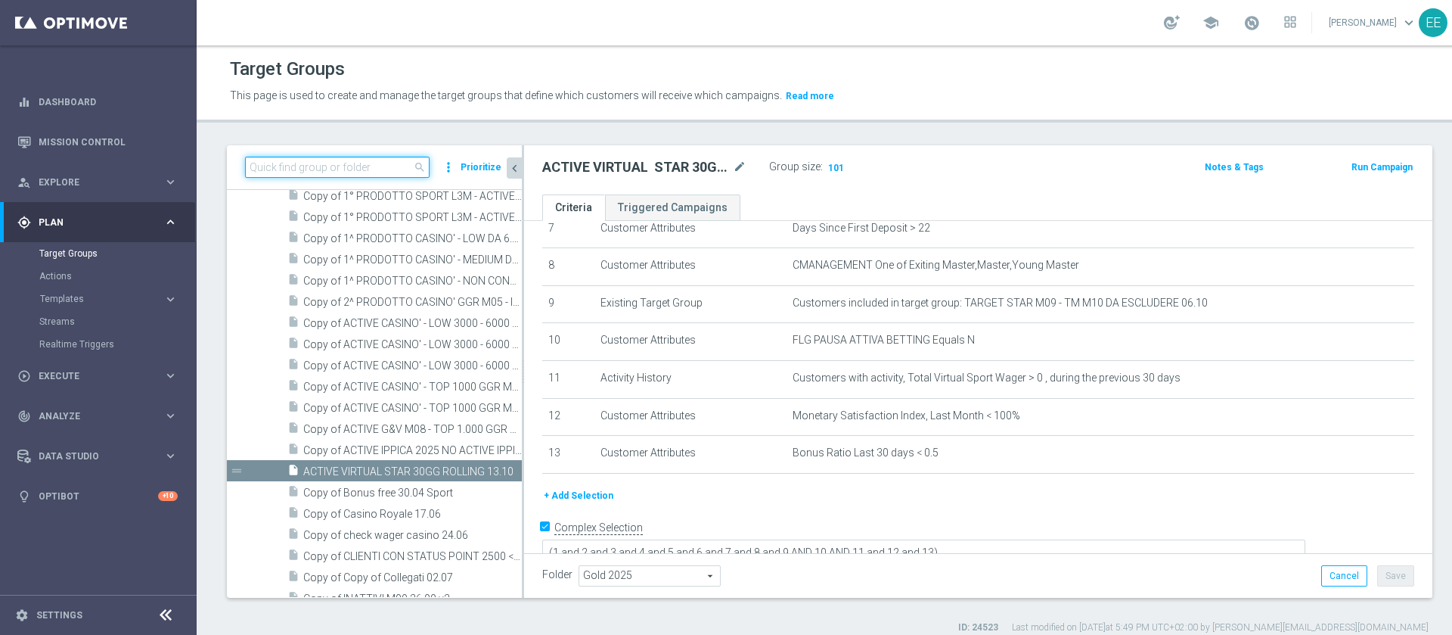
paste input "ACTIVE VIRTUAL CON GGR>0 30GG ROLLING"
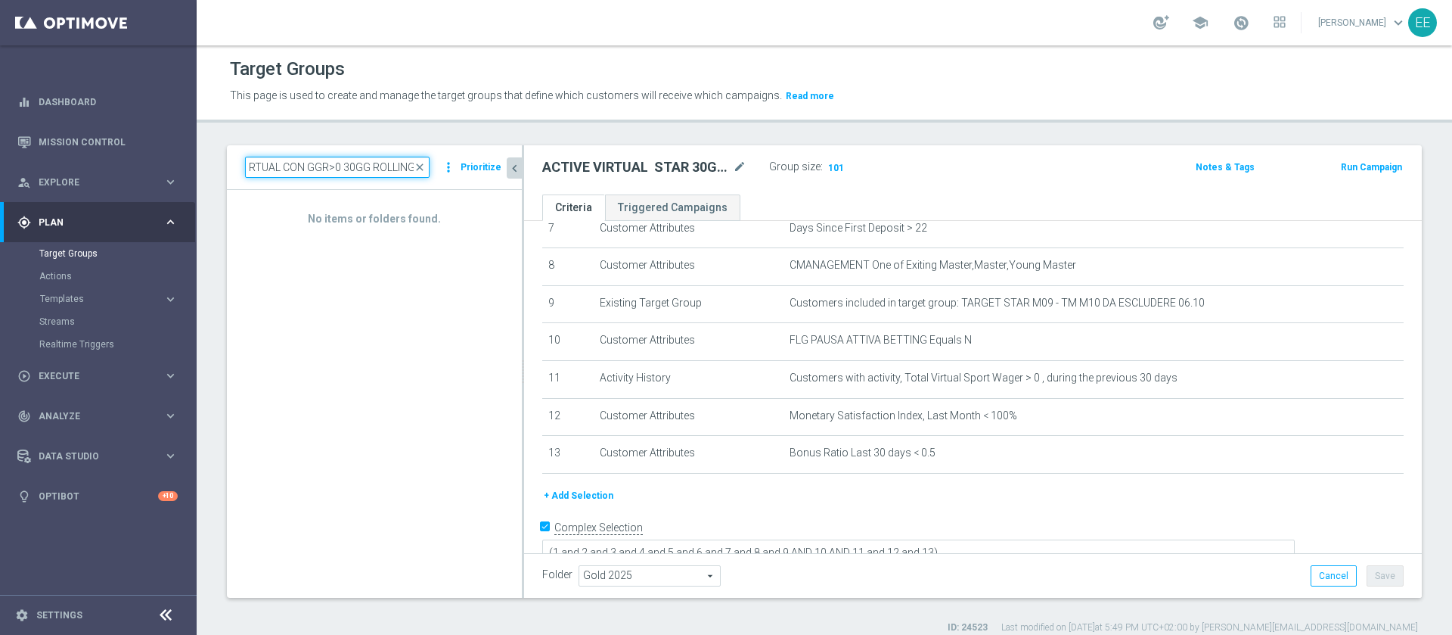
drag, startPoint x: 289, startPoint y: 167, endPoint x: 650, endPoint y: 133, distance: 362.3
click at [650, 133] on div "Target Groups This page is used to create and manage the target groups that def…" at bounding box center [824, 339] width 1255 height 589
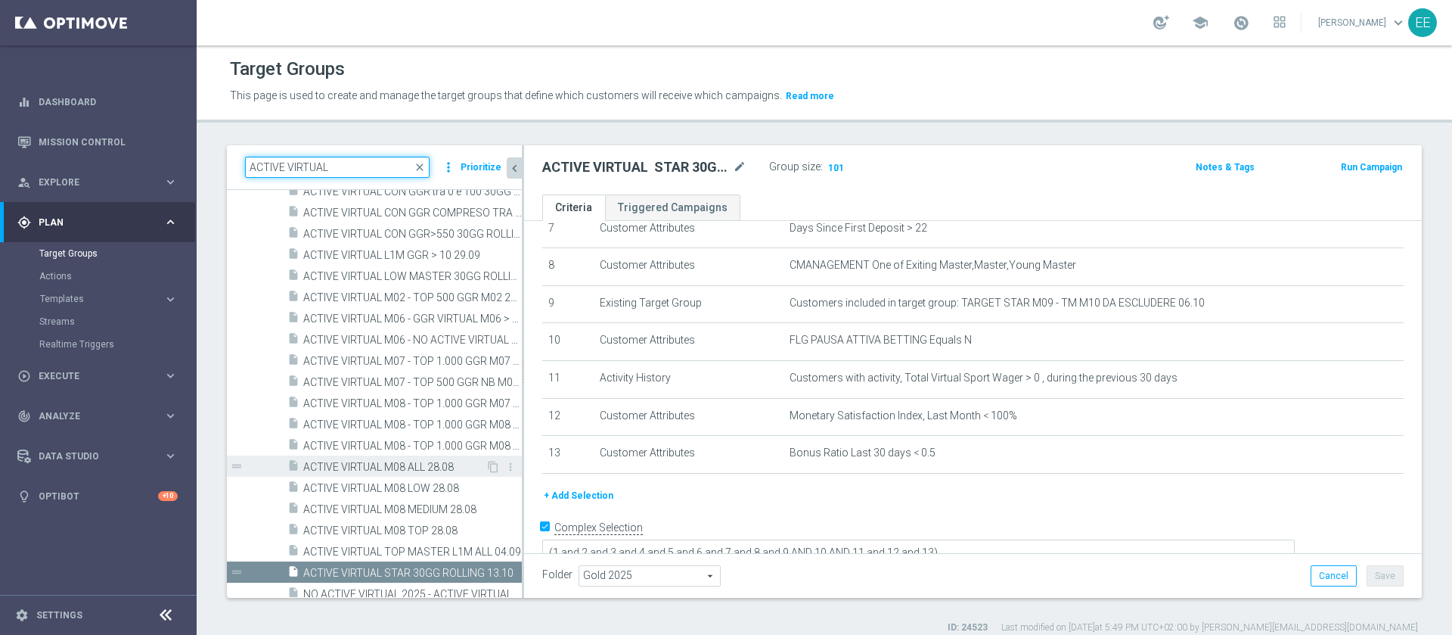
scroll to position [334, 0]
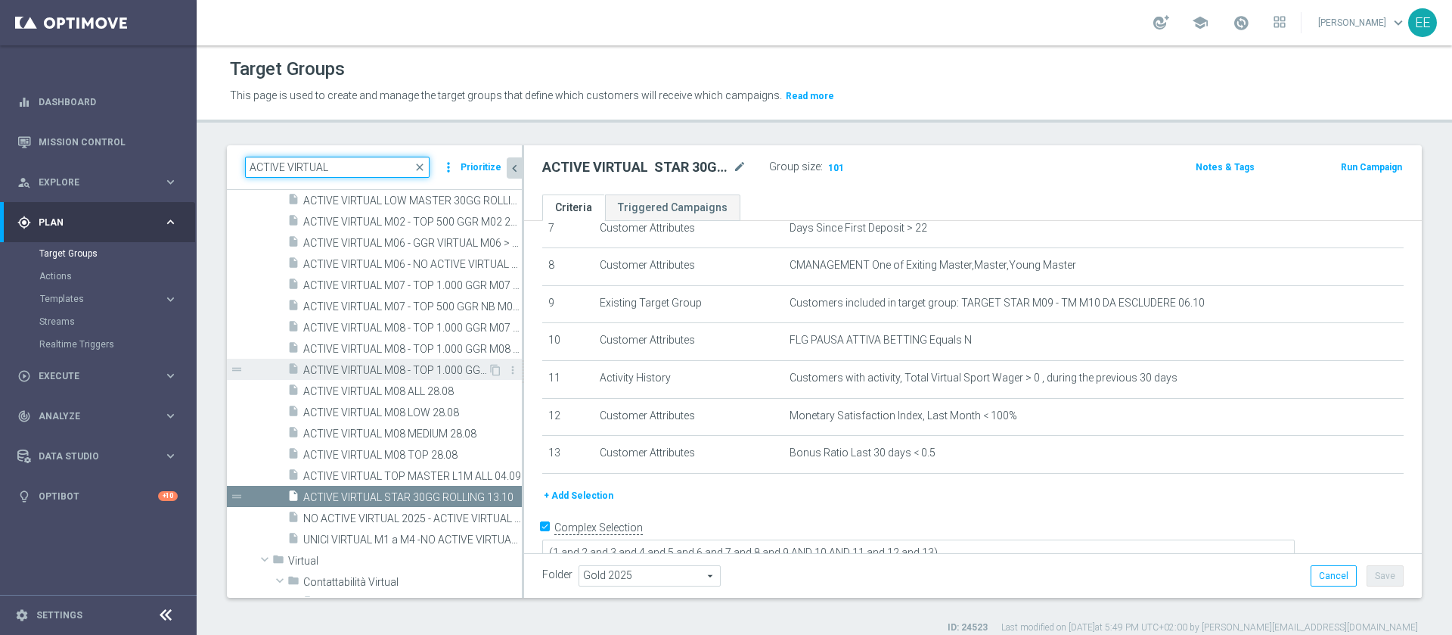
type input "ACTIVE VIRTUAL"
click at [439, 361] on div "insert_drive_file ACTIVE VIRTUAL M08 - TOP 1.000 GGR M08 25.08" at bounding box center [387, 368] width 200 height 21
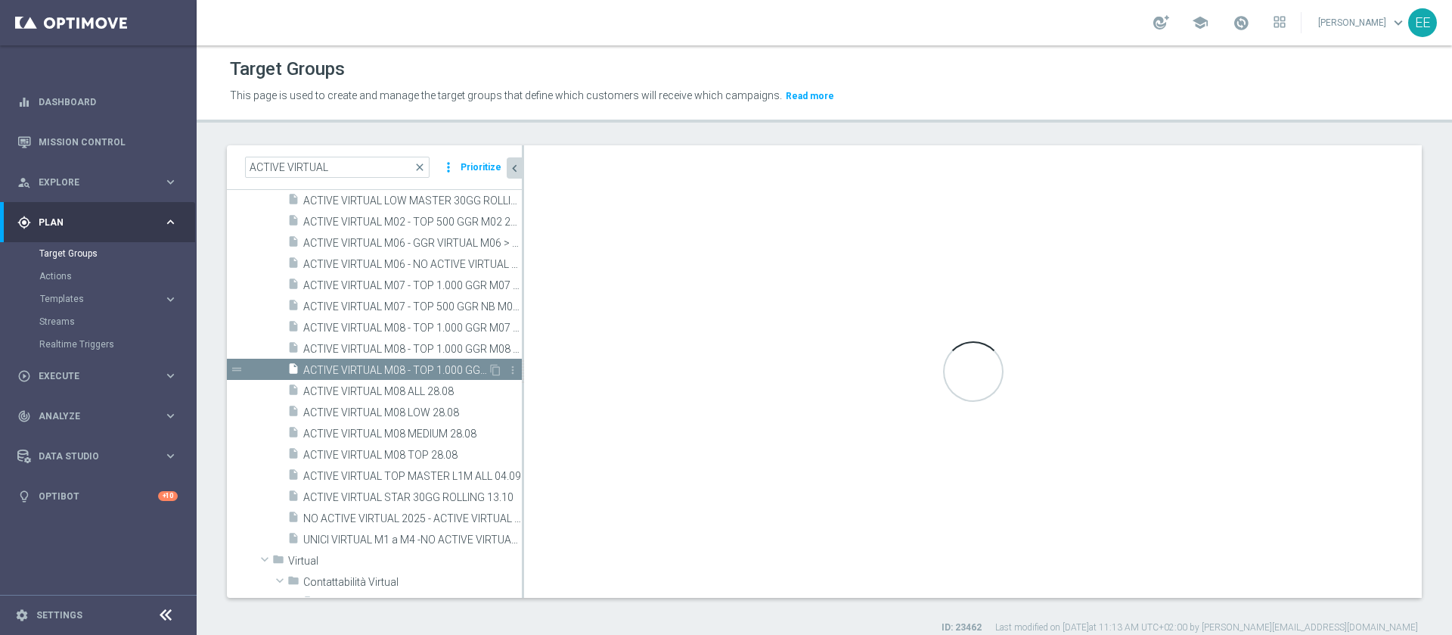
type textarea "(1 AND 2 AND 3 AND 5 and 6 and 7) or 4"
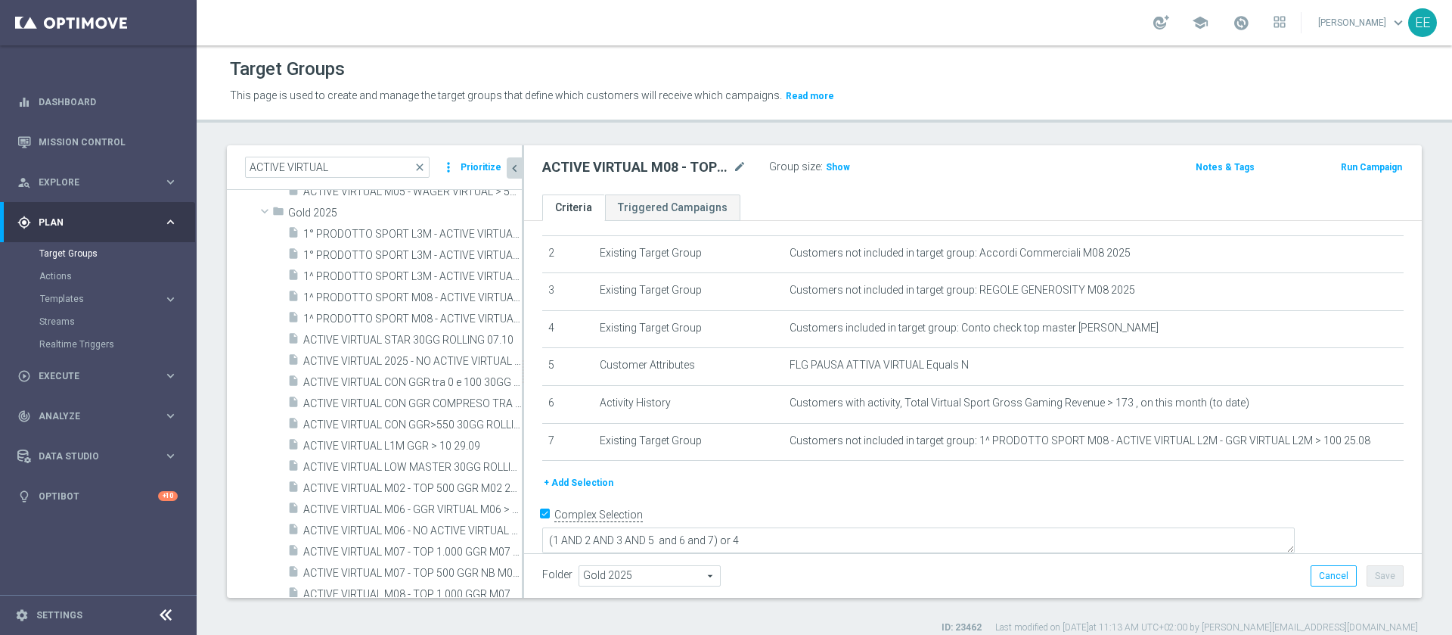
scroll to position [39, 0]
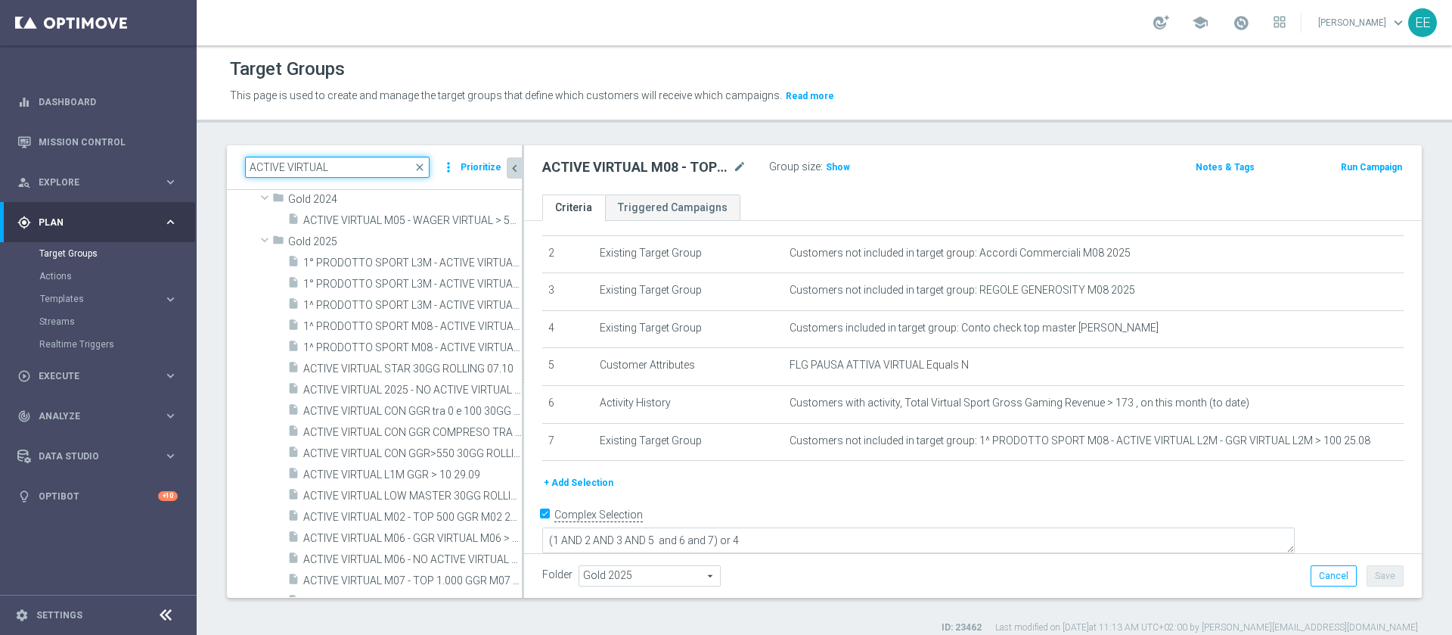
click at [346, 174] on input "ACTIVE VIRTUAL" at bounding box center [337, 167] width 185 height 21
paste input "CON GGR>550 30GG ROLLING"
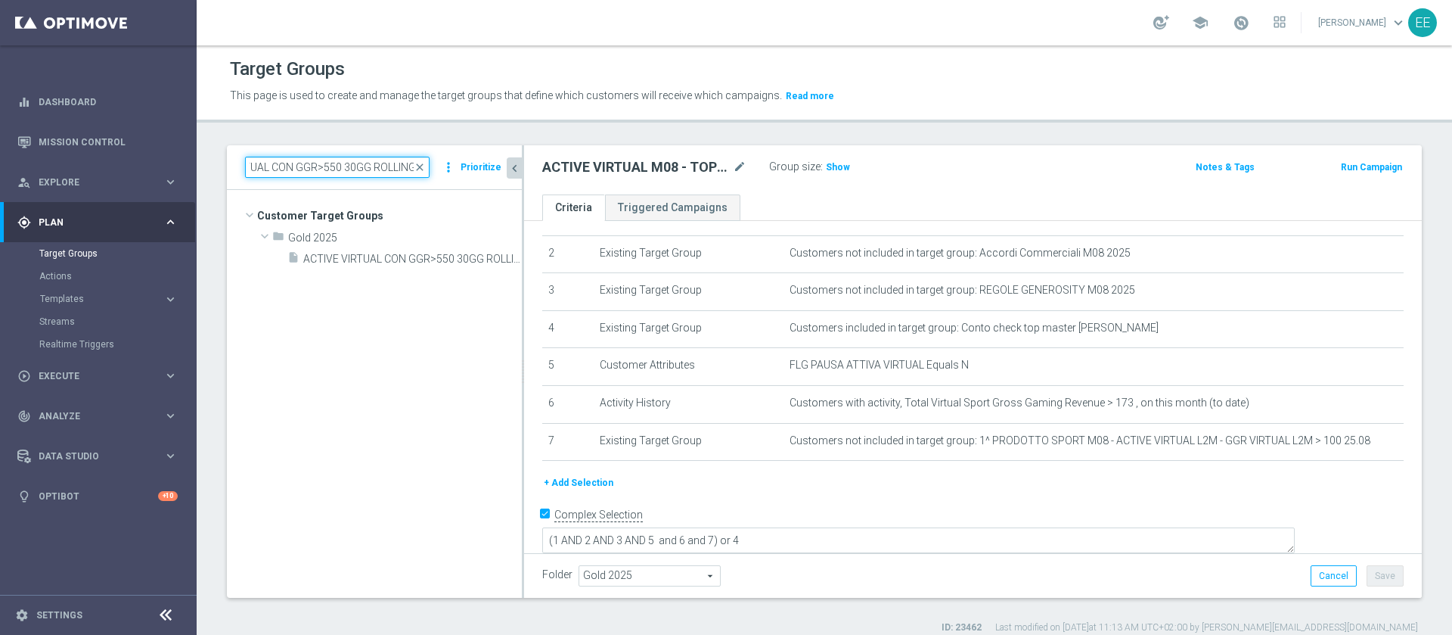
scroll to position [0, 0]
type input "ACTIVE VIRTUAL CON GGR>550 30GG ROLLING"
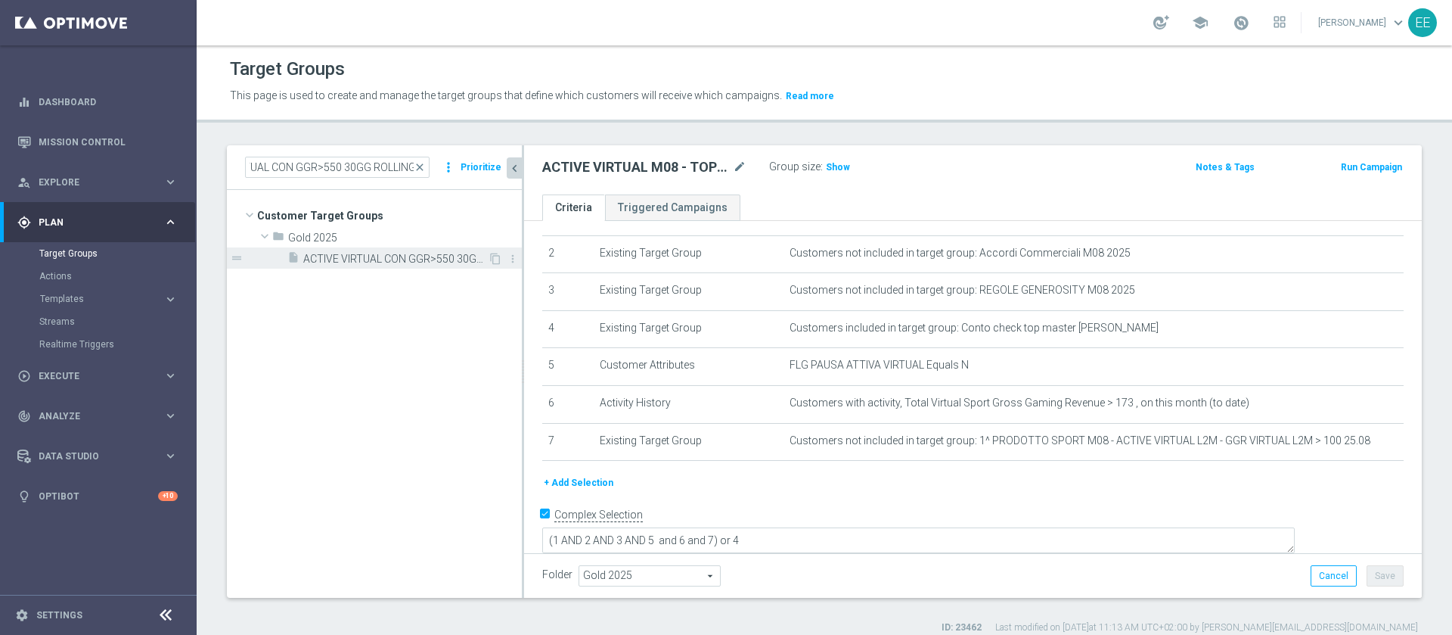
click at [433, 262] on span "ACTIVE VIRTUAL CON GGR>550 30GG ROLLING 07.10" at bounding box center [395, 259] width 185 height 13
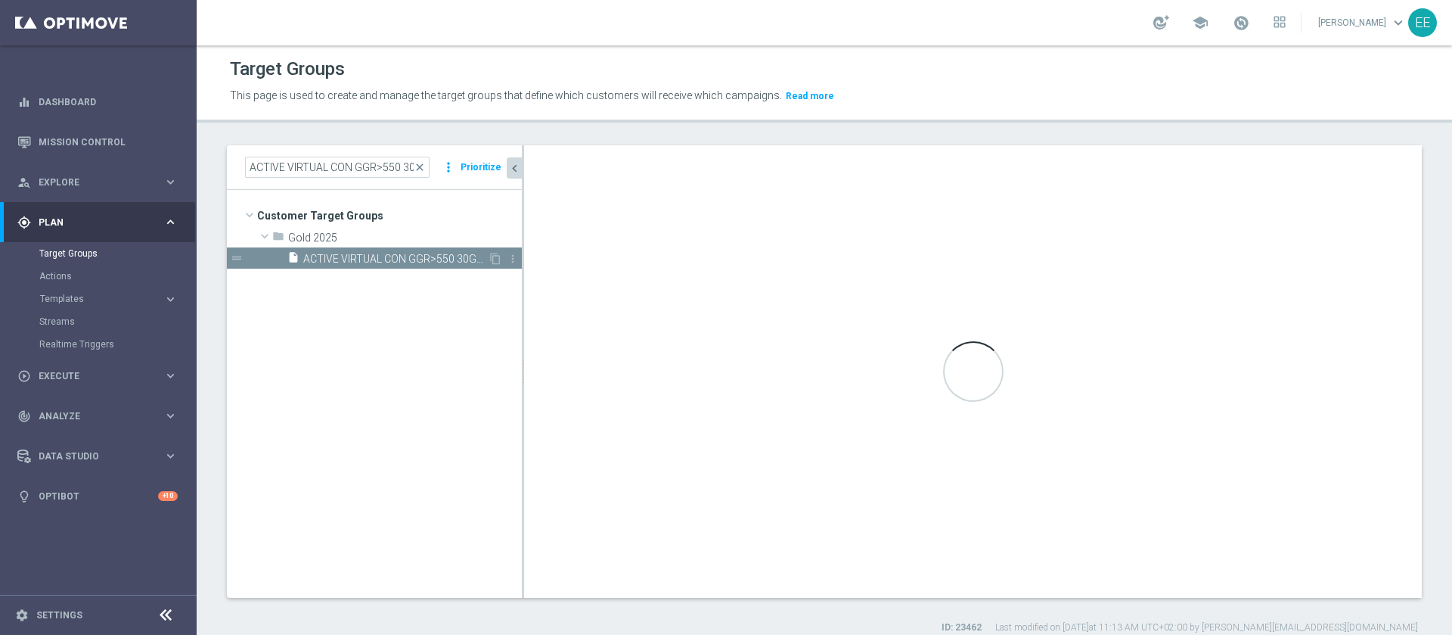
type textarea "(1 AND 2 AND 4 AND 5 and 6 ) or 3"
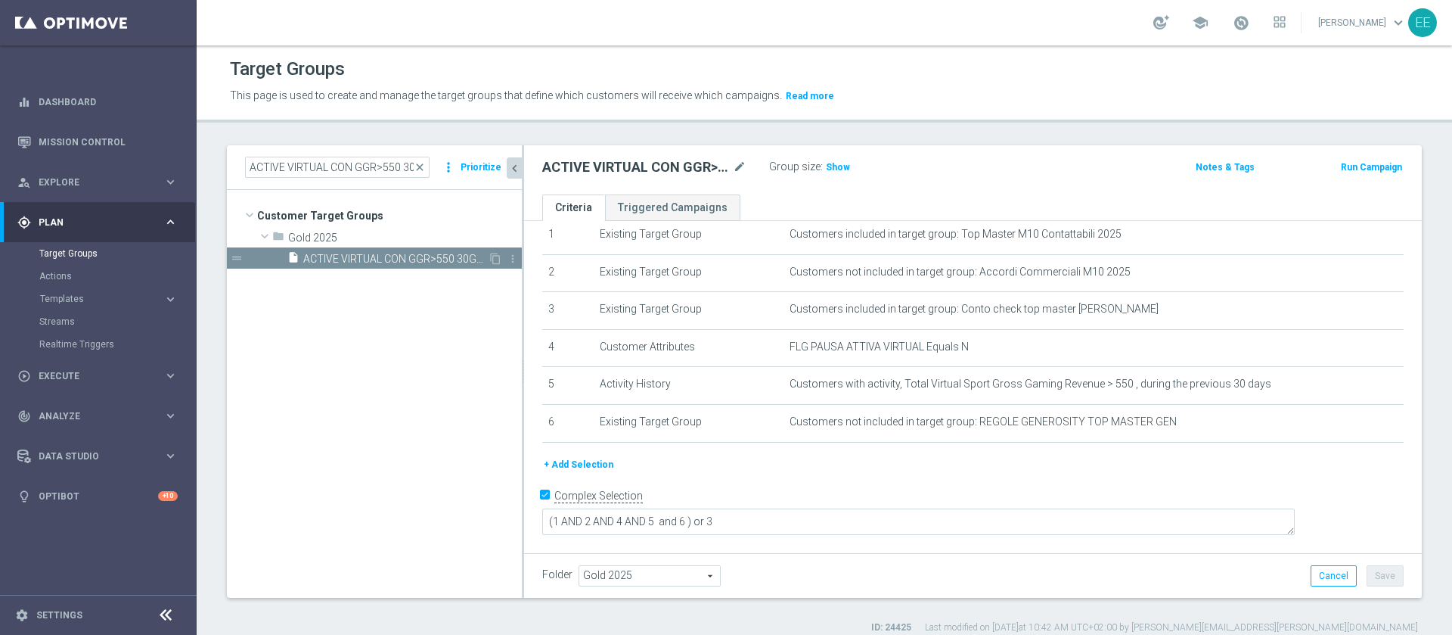
scroll to position [38, 0]
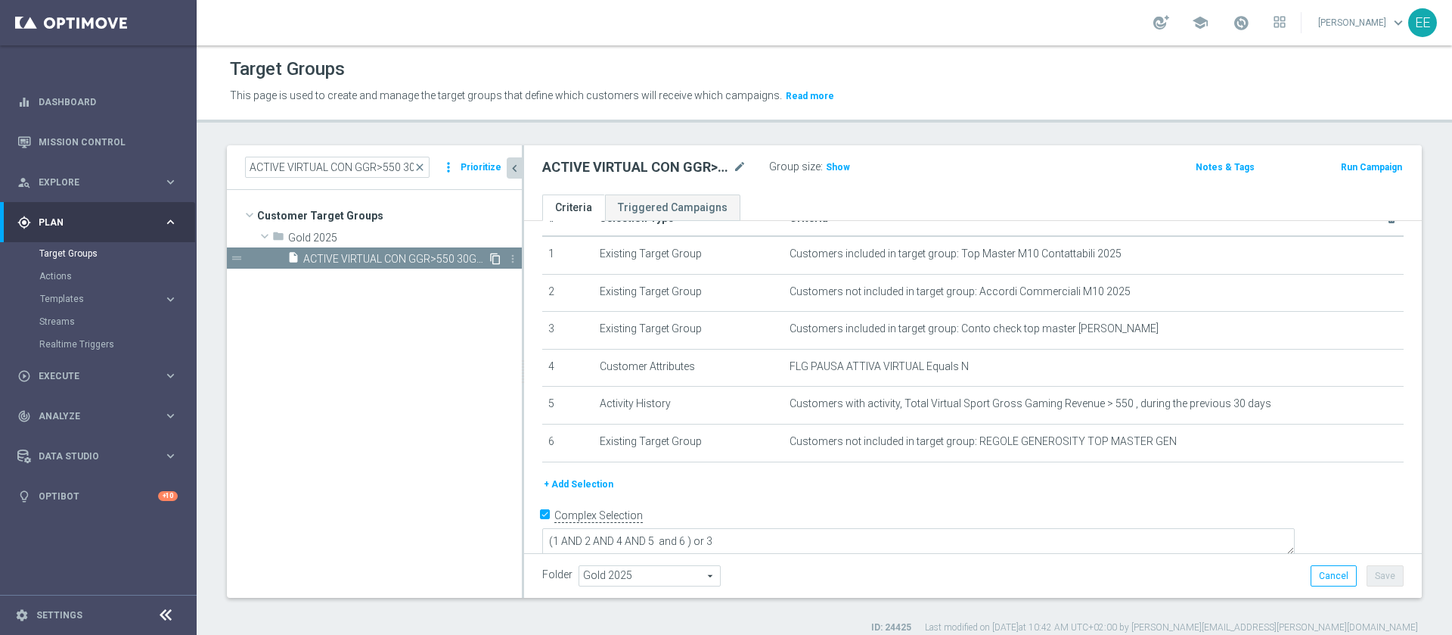
click at [493, 256] on icon "content_copy" at bounding box center [495, 259] width 12 height 12
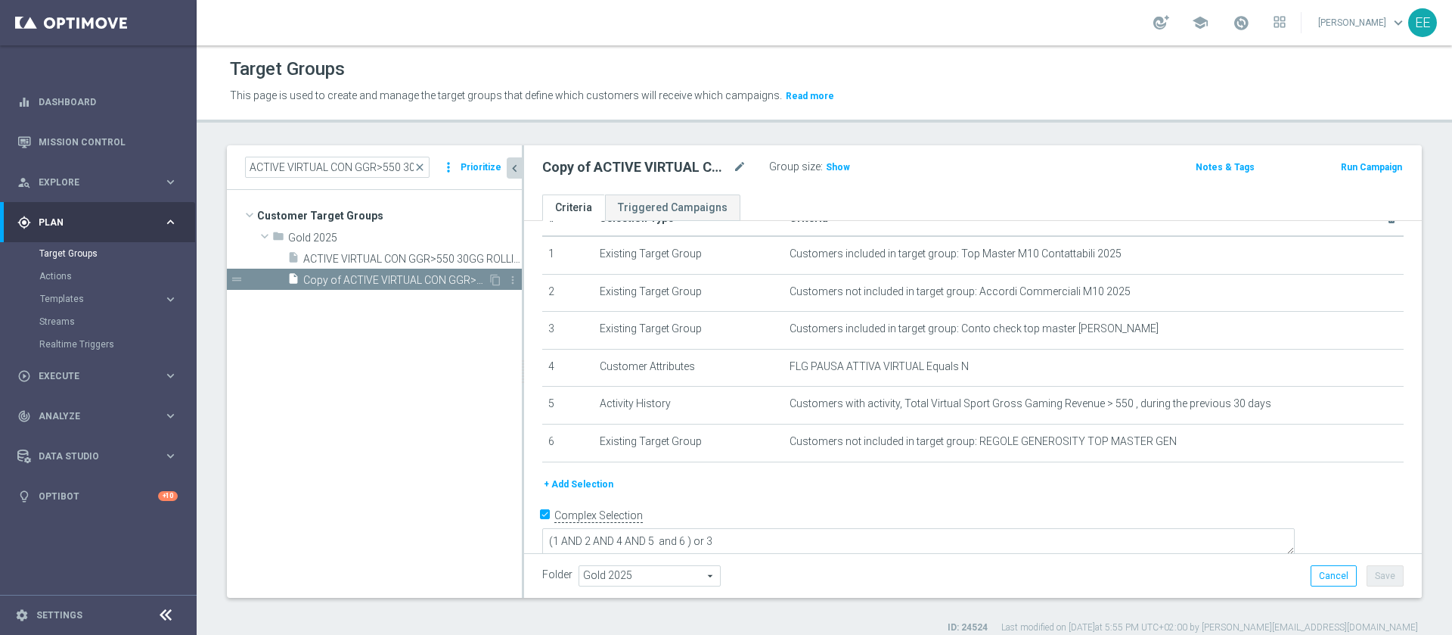
click at [430, 281] on span "Copy of ACTIVE VIRTUAL CON GGR>550 30GG ROLLING 07.10" at bounding box center [395, 280] width 185 height 13
click at [735, 169] on icon "mode_edit" at bounding box center [740, 167] width 14 height 18
type input "ACTIVE VIRTUAL CON GGR>0 30GG ROLLING 13.10"
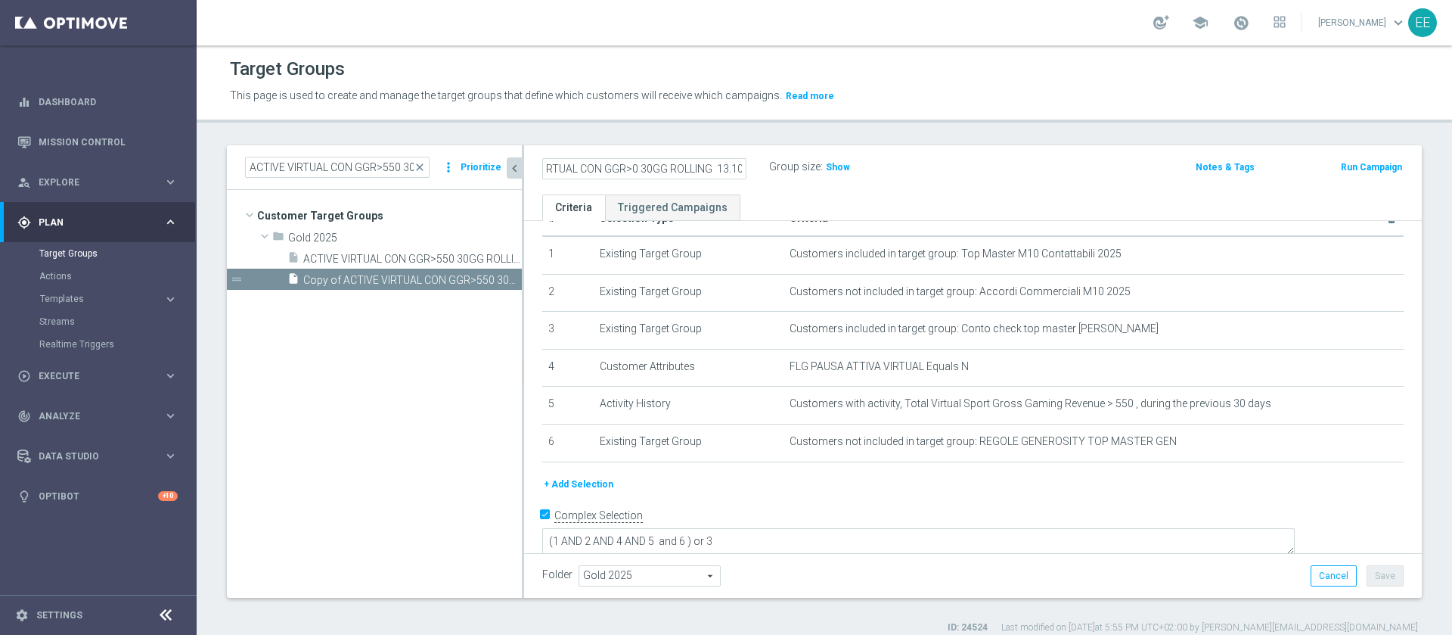
click at [987, 182] on div "ACTIVE VIRTUAL CON GGR>0 30GG ROLLING 13.10 Group size : Show Notes & Tags Run …" at bounding box center [973, 169] width 898 height 49
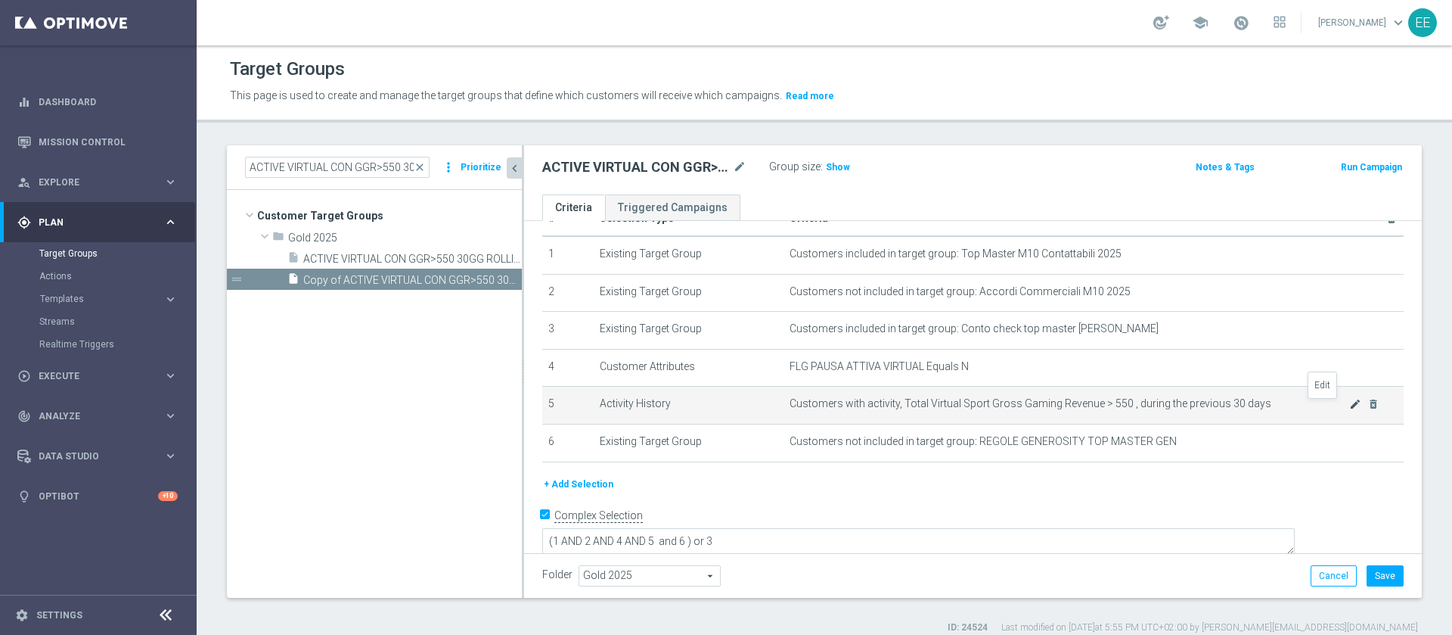
click at [1349, 403] on icon "mode_edit" at bounding box center [1355, 404] width 12 height 12
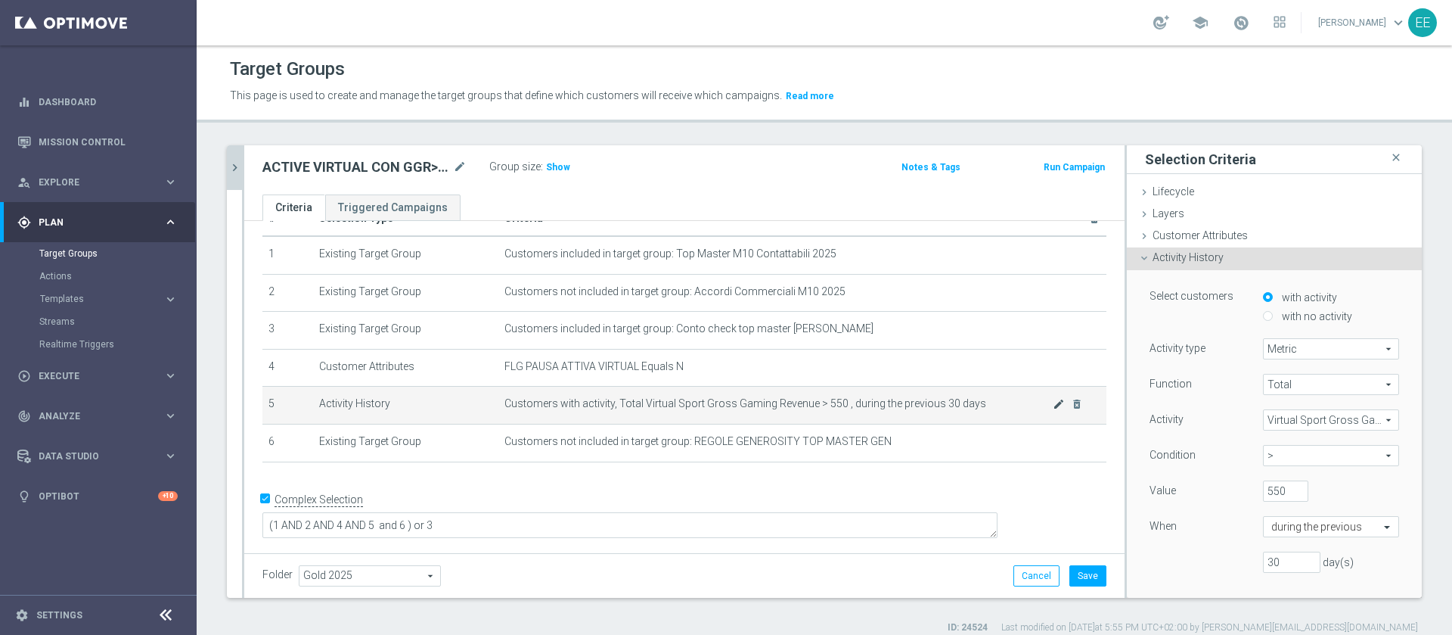
scroll to position [22, 0]
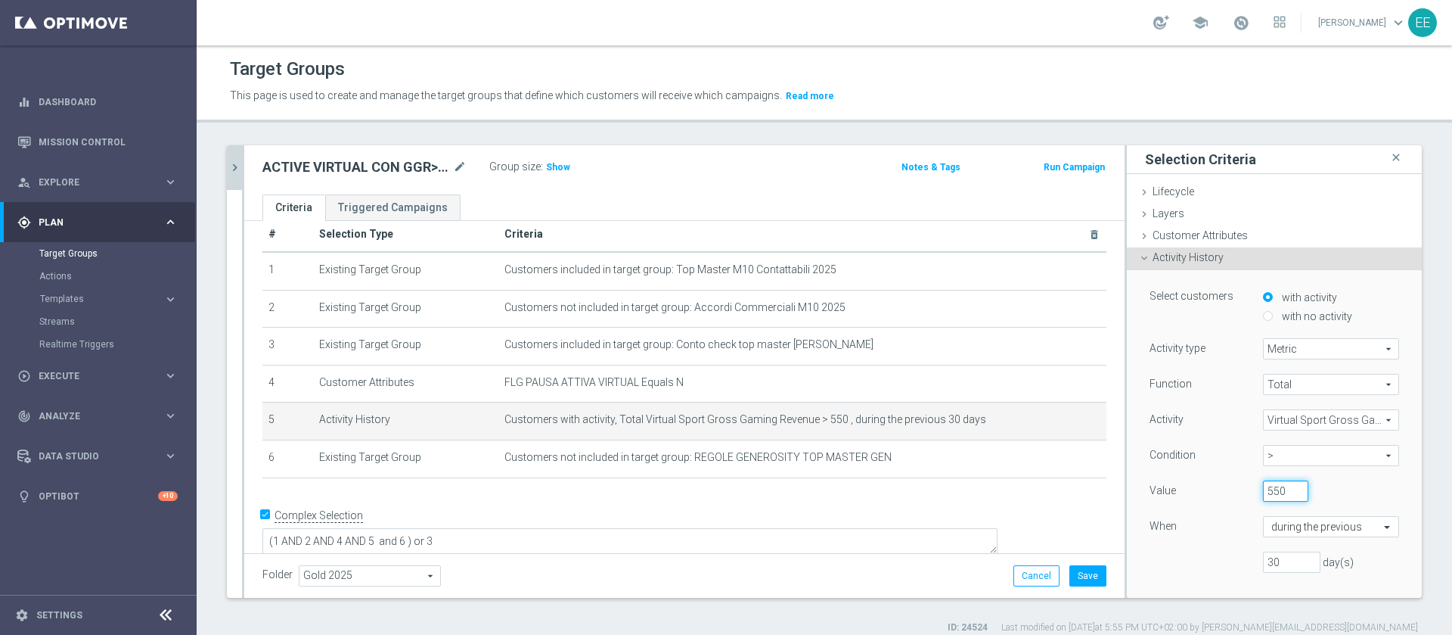
click at [1263, 492] on input "550" at bounding box center [1285, 490] width 45 height 21
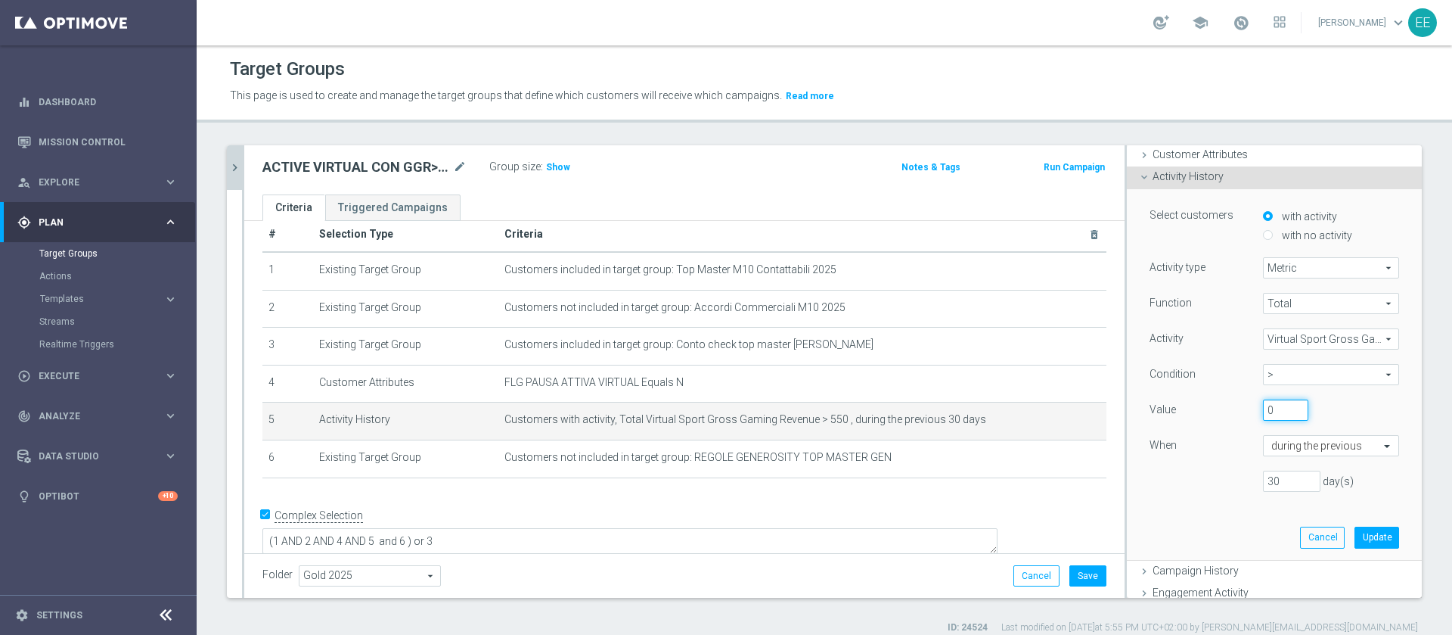
scroll to position [84, 0]
type input "0"
click at [1354, 532] on button "Update" at bounding box center [1376, 533] width 45 height 21
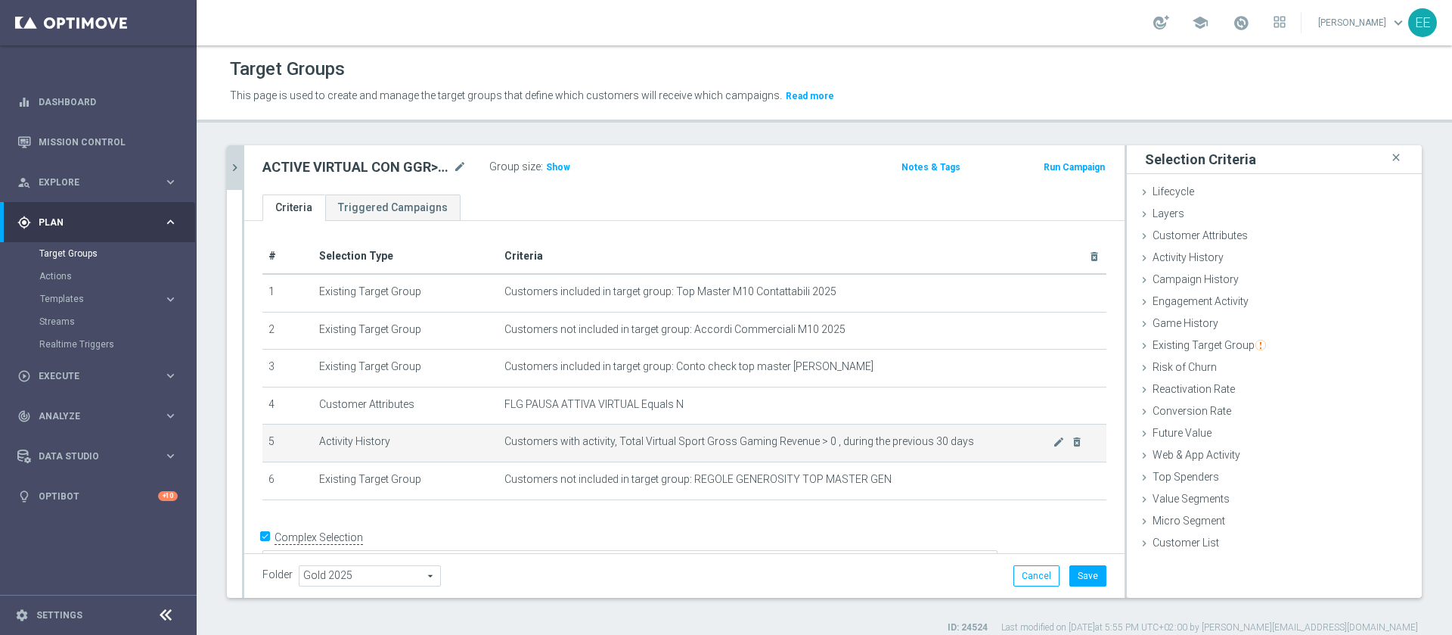
scroll to position [2, 0]
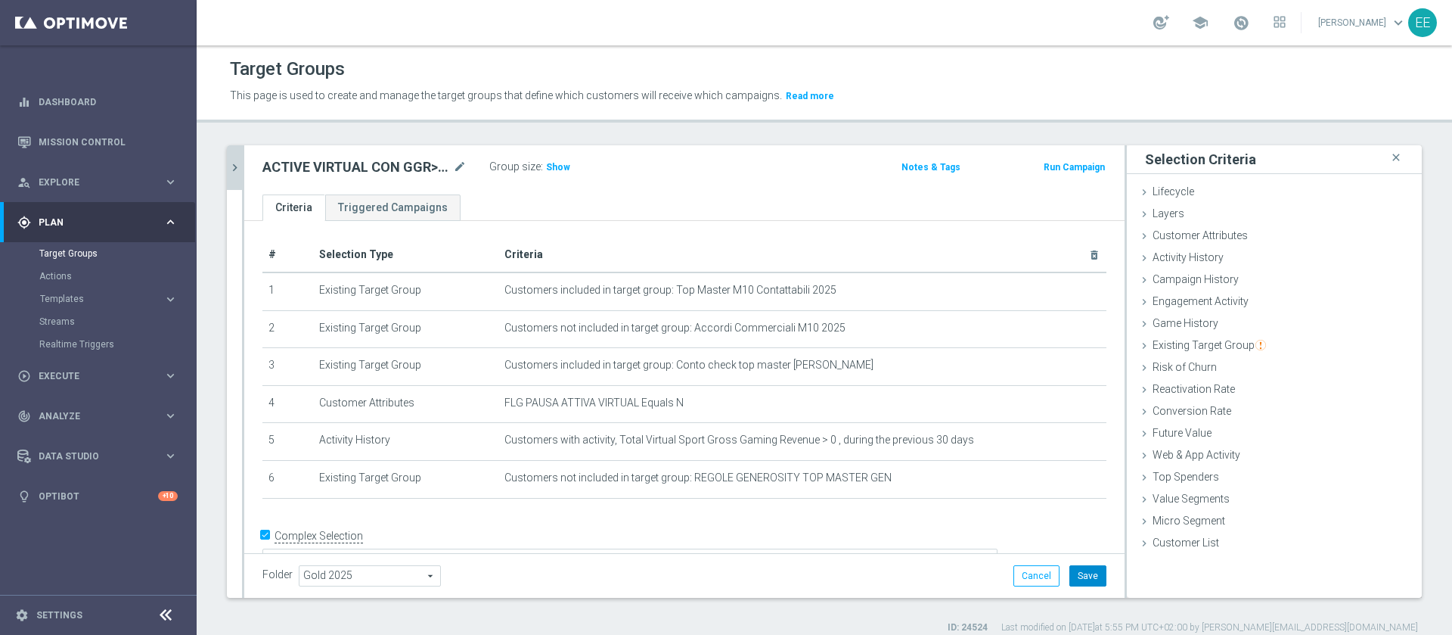
click at [1075, 576] on button "Save" at bounding box center [1087, 575] width 37 height 21
click at [560, 169] on span "Show" at bounding box center [558, 167] width 24 height 11
click at [559, 168] on span "3,059" at bounding box center [560, 169] width 26 height 14
click at [1078, 575] on button "Save" at bounding box center [1087, 575] width 37 height 21
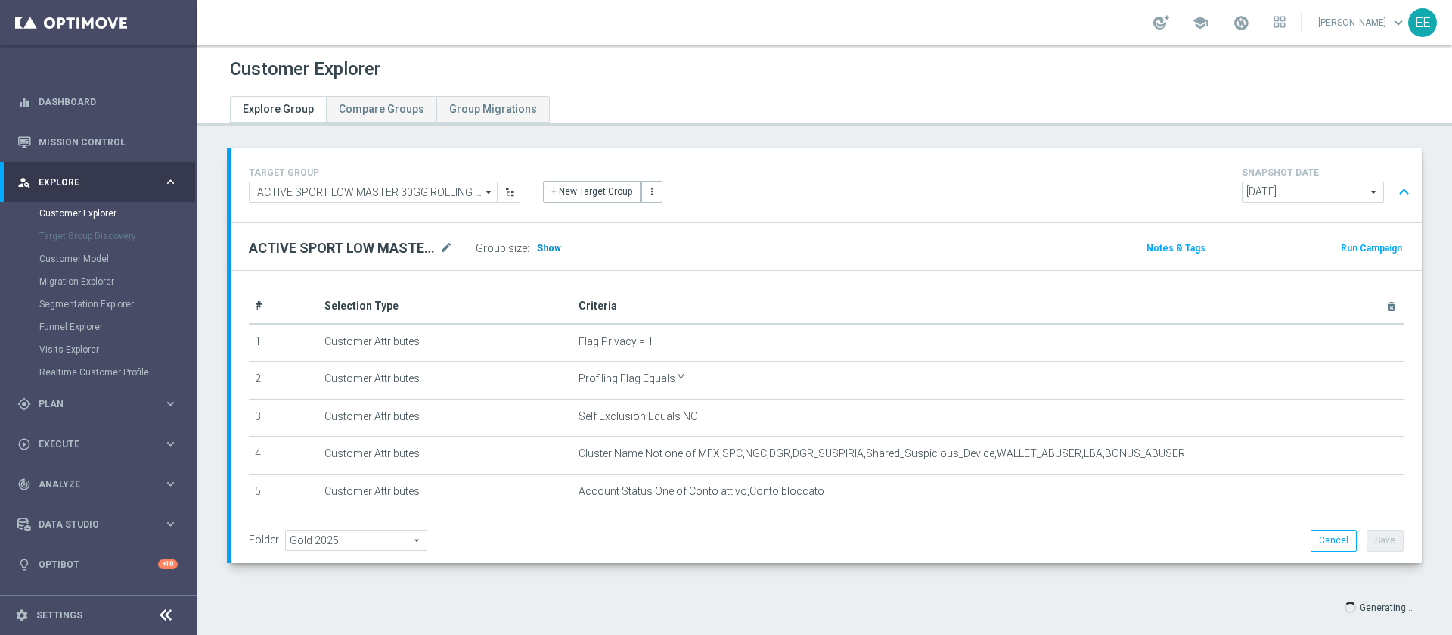
click at [543, 248] on span "Show" at bounding box center [549, 248] width 24 height 11
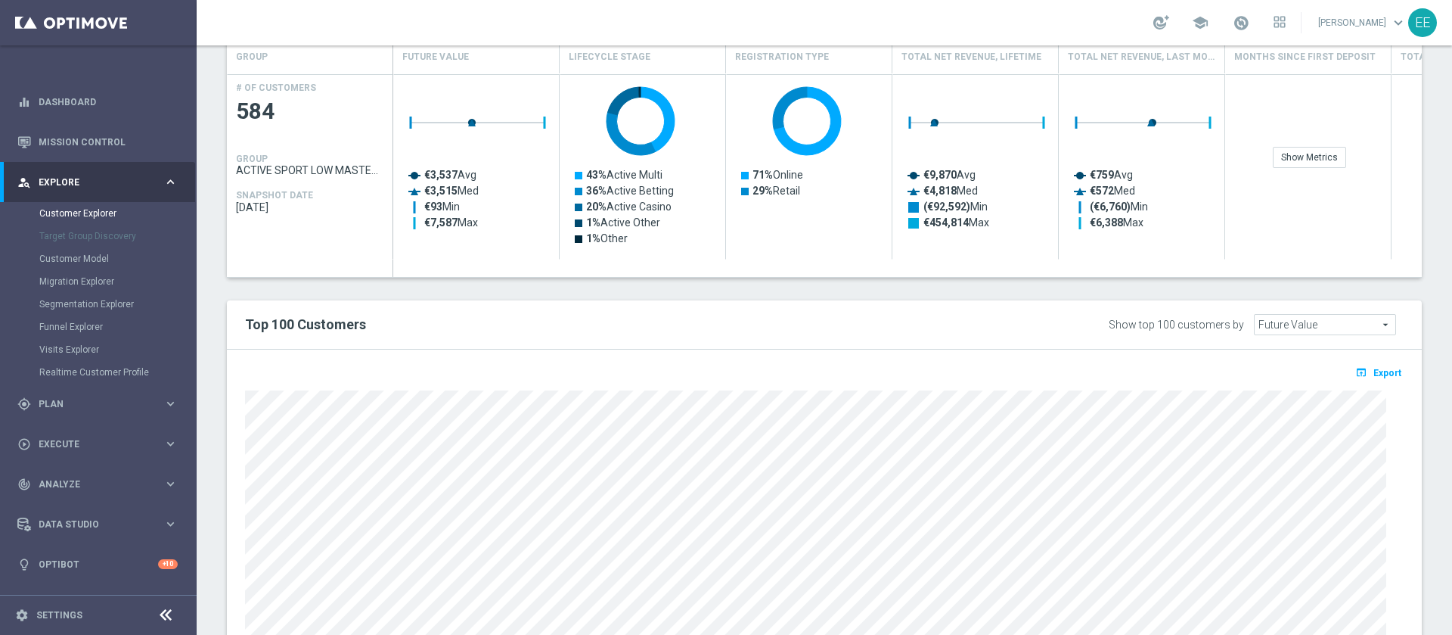
scroll to position [678, 0]
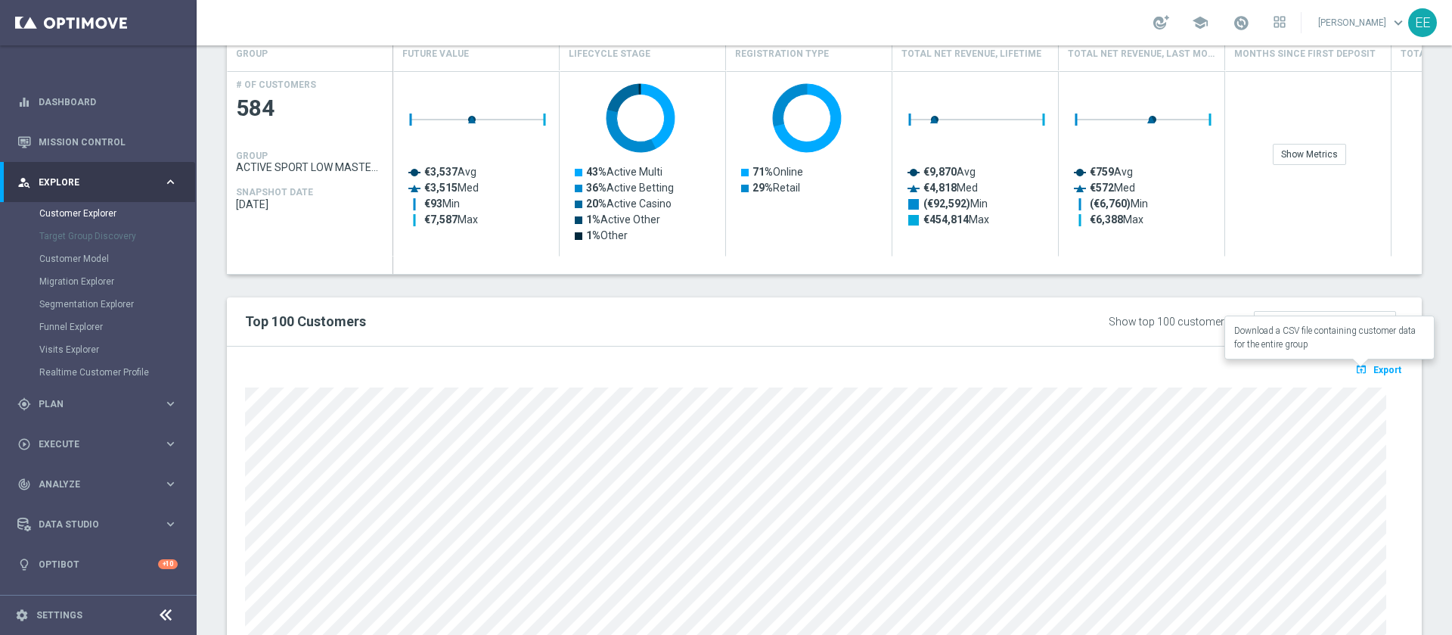
click at [1383, 373] on span "Export" at bounding box center [1387, 370] width 28 height 11
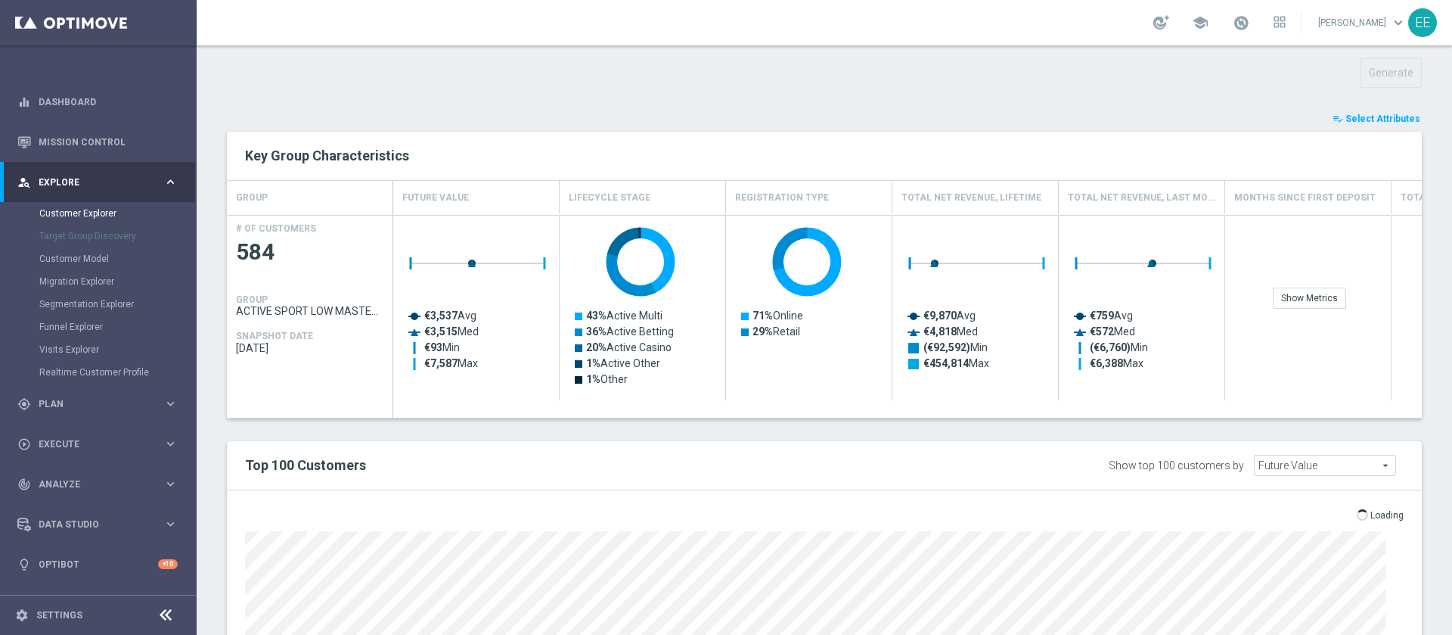
click at [1381, 126] on button "playlist_add_check Select Attributes" at bounding box center [1376, 118] width 91 height 17
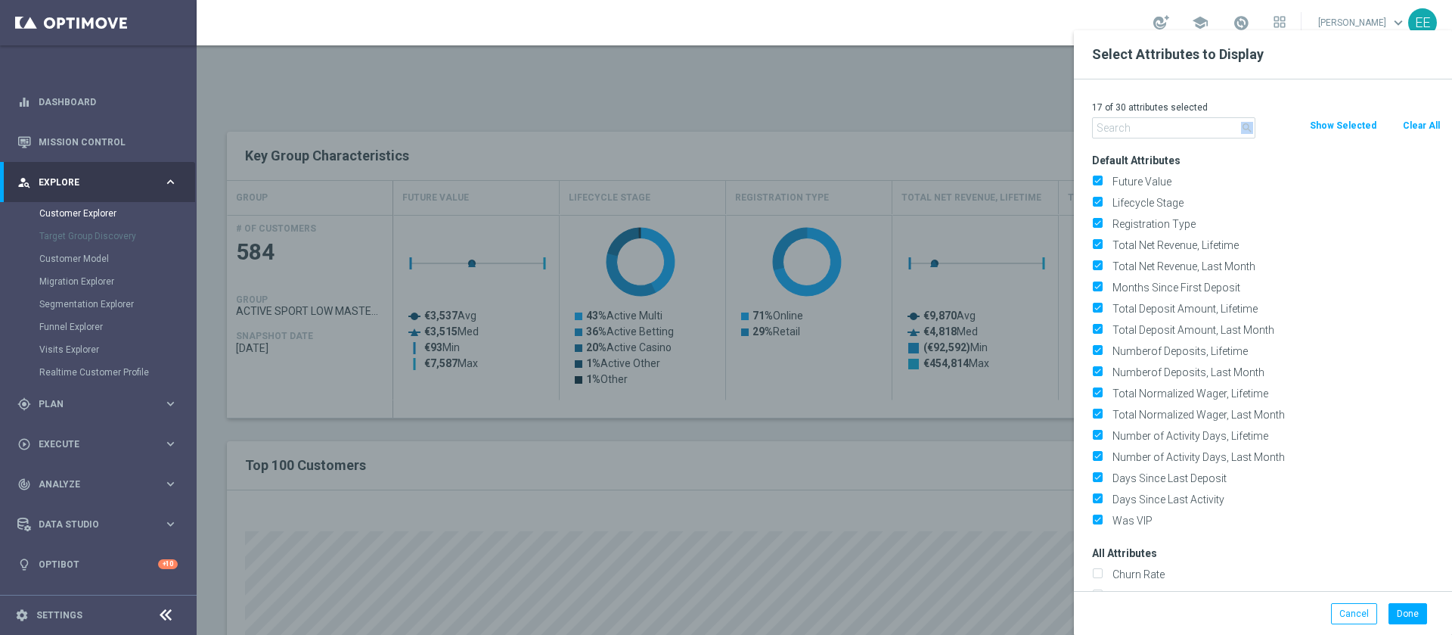
drag, startPoint x: 1425, startPoint y: 113, endPoint x: 1190, endPoint y: 123, distance: 234.6
click at [1190, 123] on div "17 of 30 attributes selected search Clear All Show Selected Default Attributes …" at bounding box center [1263, 334] width 378 height 511
click at [1190, 123] on input "text" at bounding box center [1173, 127] width 163 height 21
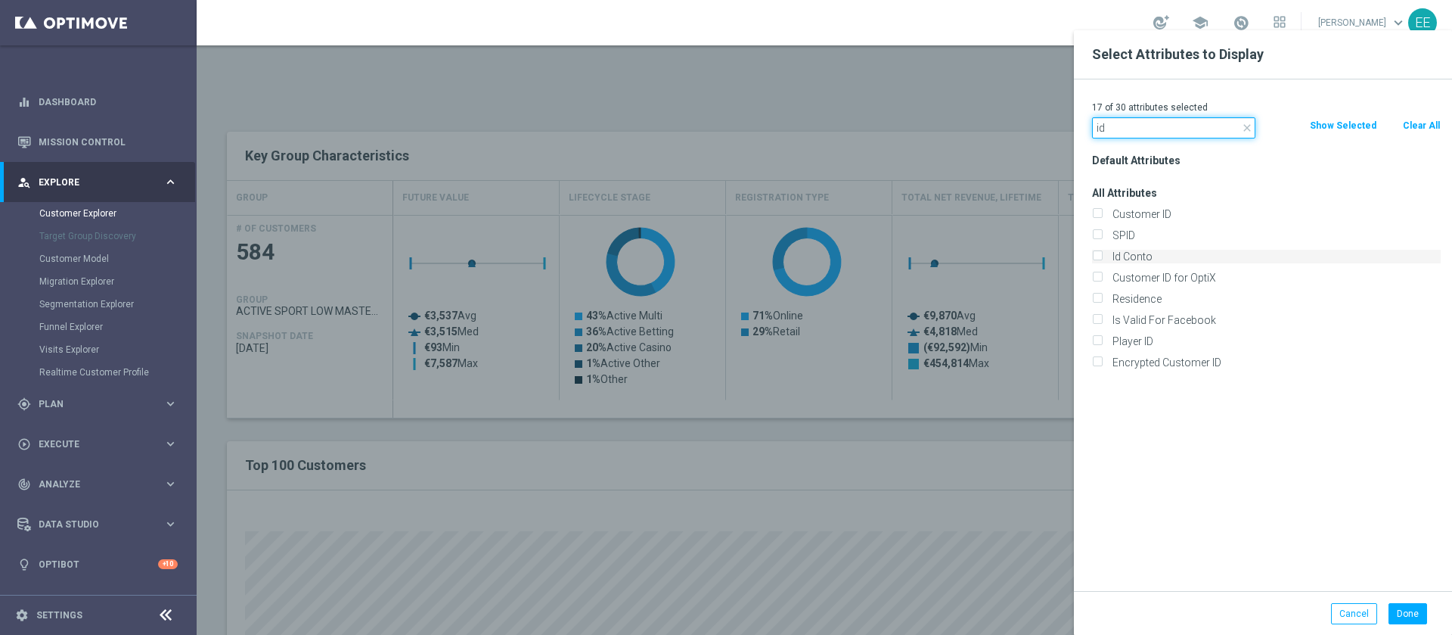
type input "id"
click at [1141, 253] on label "Id Conto" at bounding box center [1274, 257] width 334 height 14
click at [1102, 253] on input "Id Conto" at bounding box center [1097, 258] width 10 height 10
checkbox input "true"
click at [1402, 603] on button "Done" at bounding box center [1407, 613] width 39 height 21
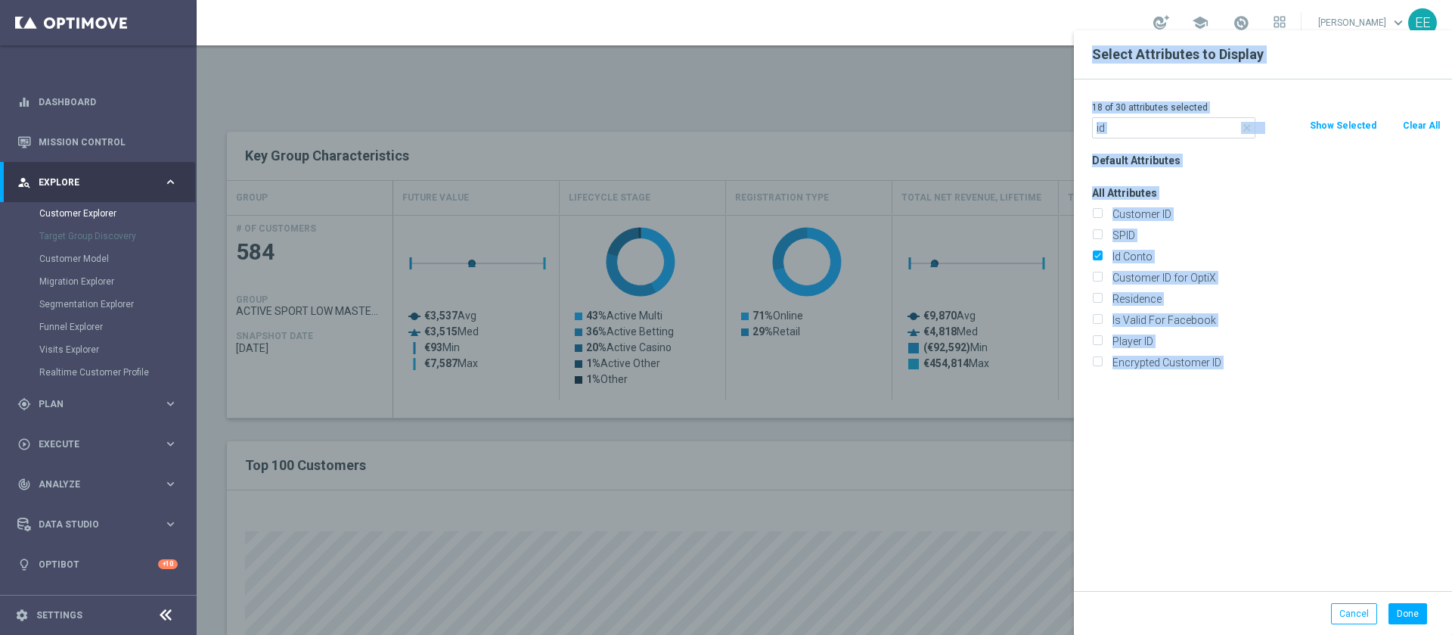
click at [1402, 603] on div "Select Attributes to Display 18 of 30 attributes selected close id Clear All Sh…" at bounding box center [1263, 347] width 378 height 635
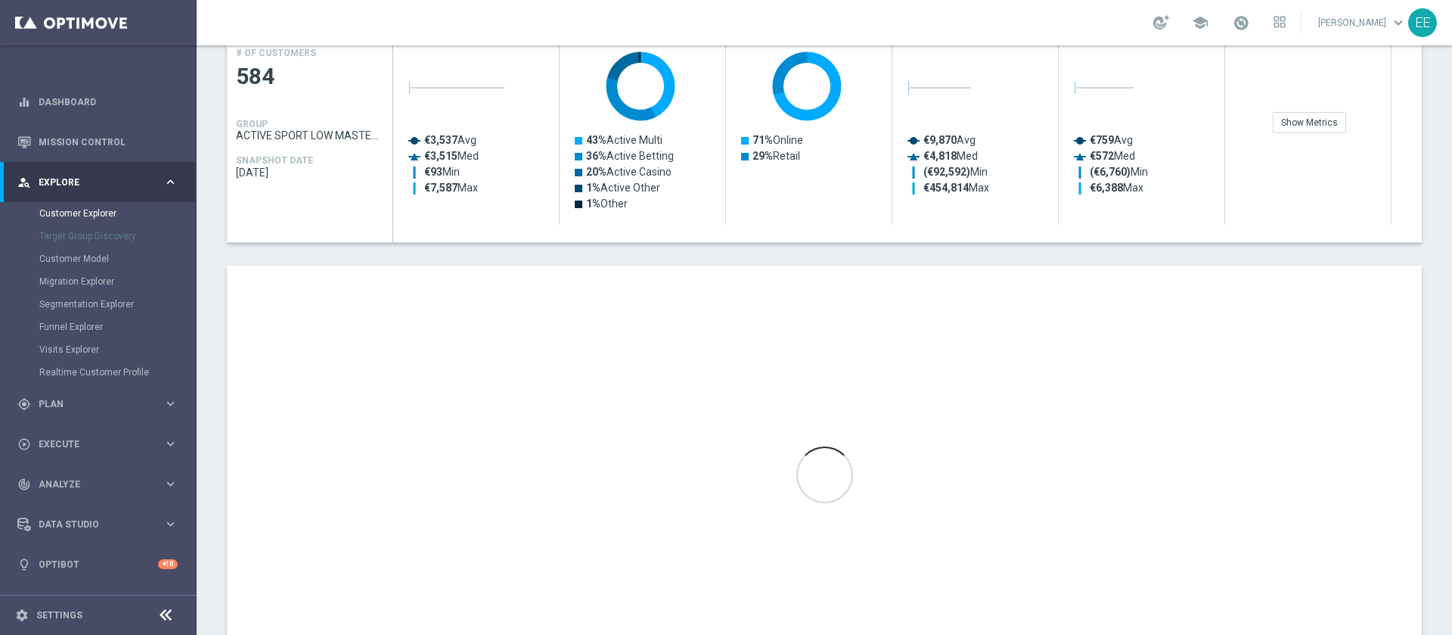
scroll to position [712, 0]
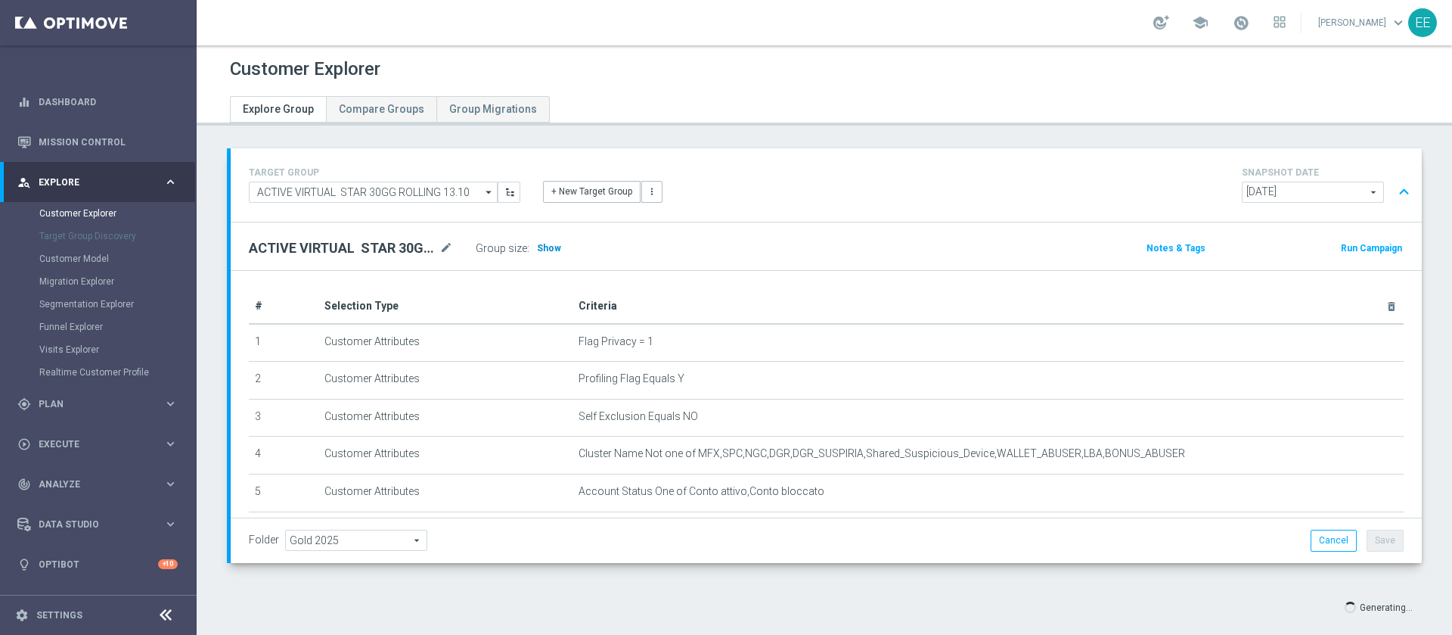
click at [547, 250] on span "Show" at bounding box center [549, 248] width 24 height 11
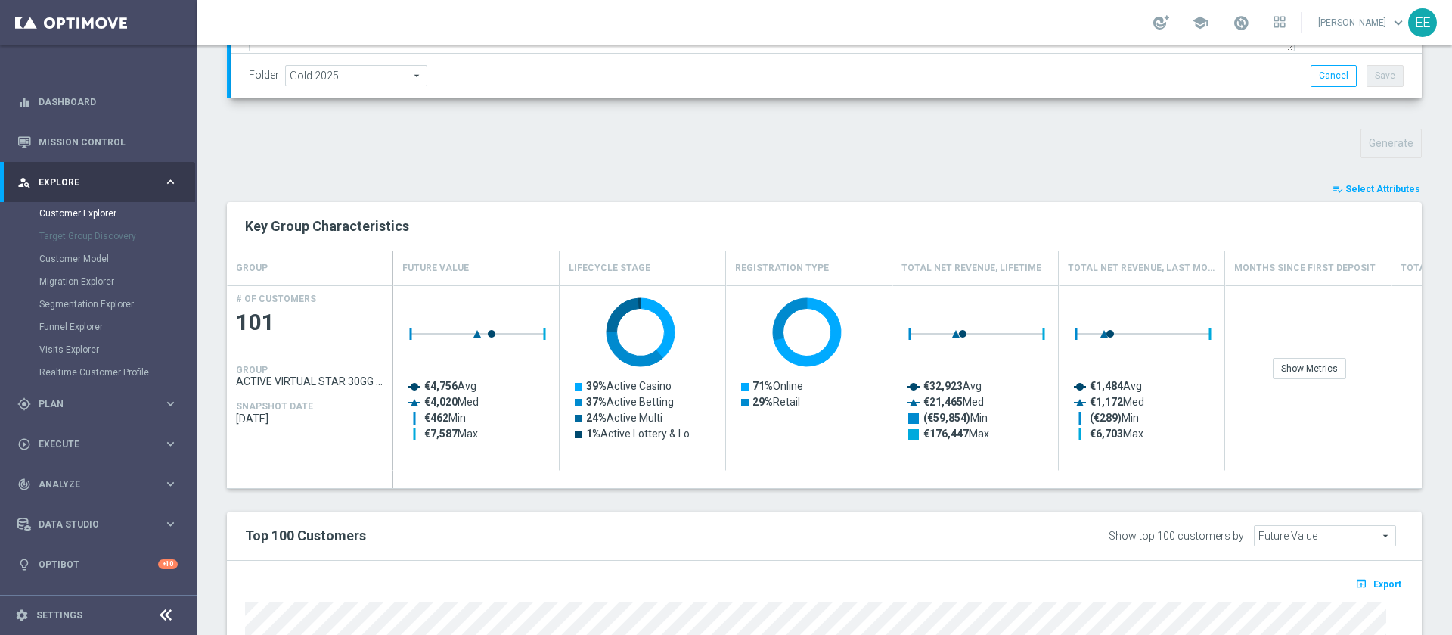
scroll to position [713, 0]
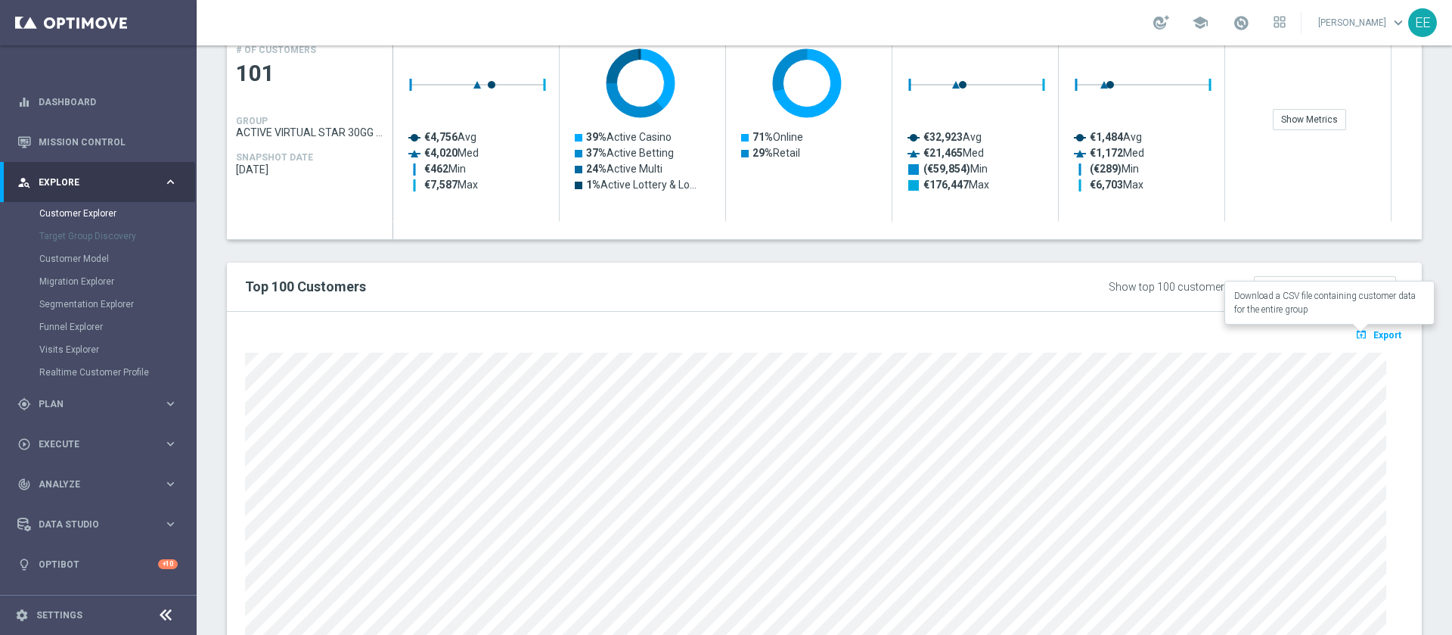
click at [1373, 330] on span "Export" at bounding box center [1387, 335] width 28 height 11
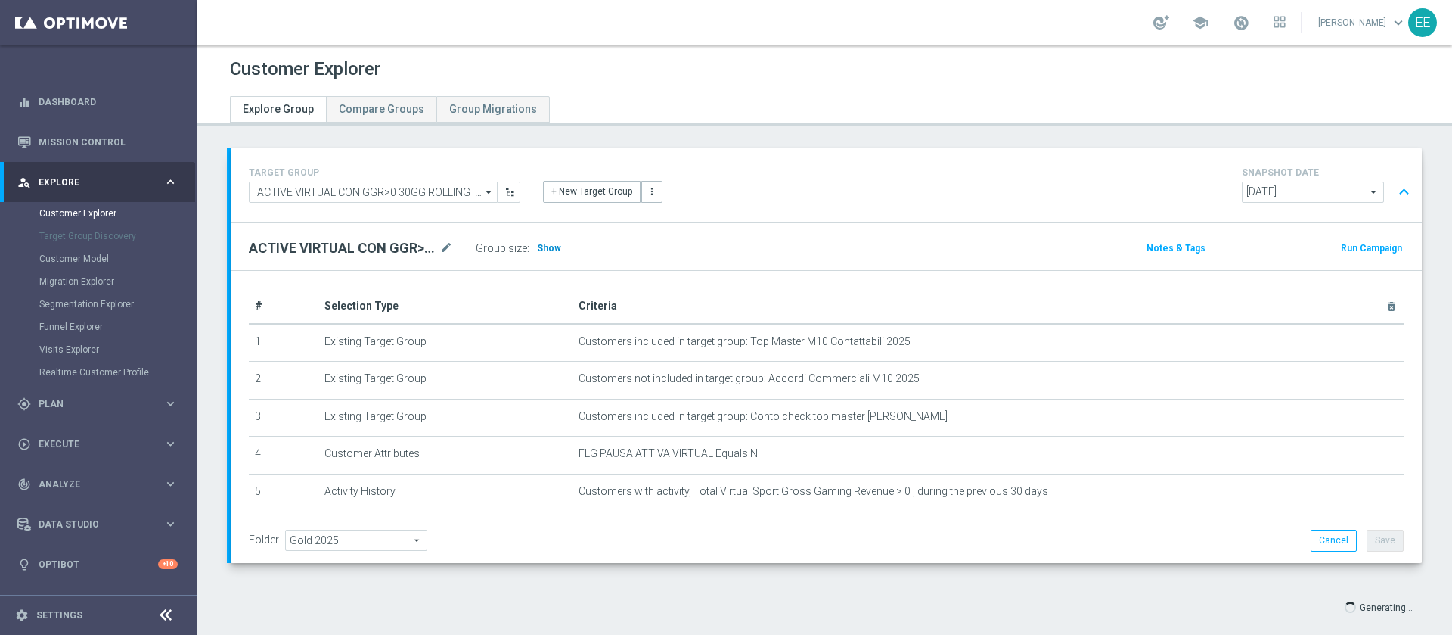
click at [550, 250] on span "Show" at bounding box center [549, 248] width 24 height 11
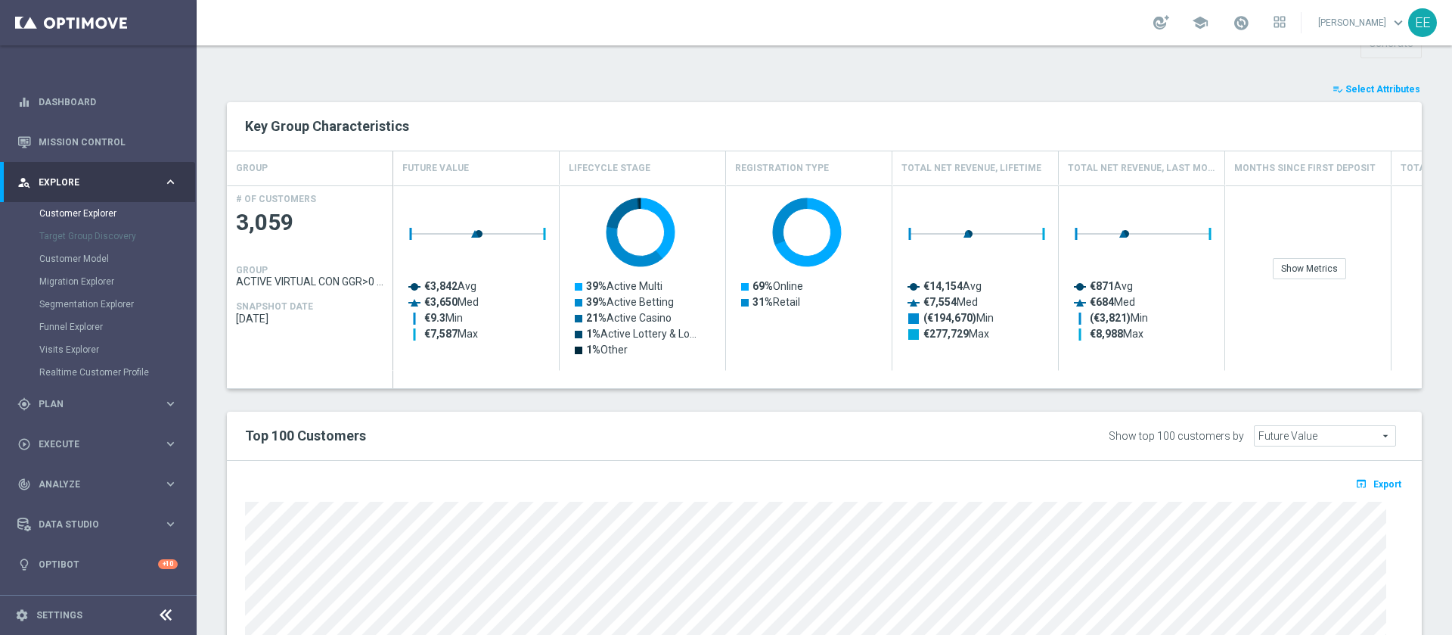
scroll to position [650, 0]
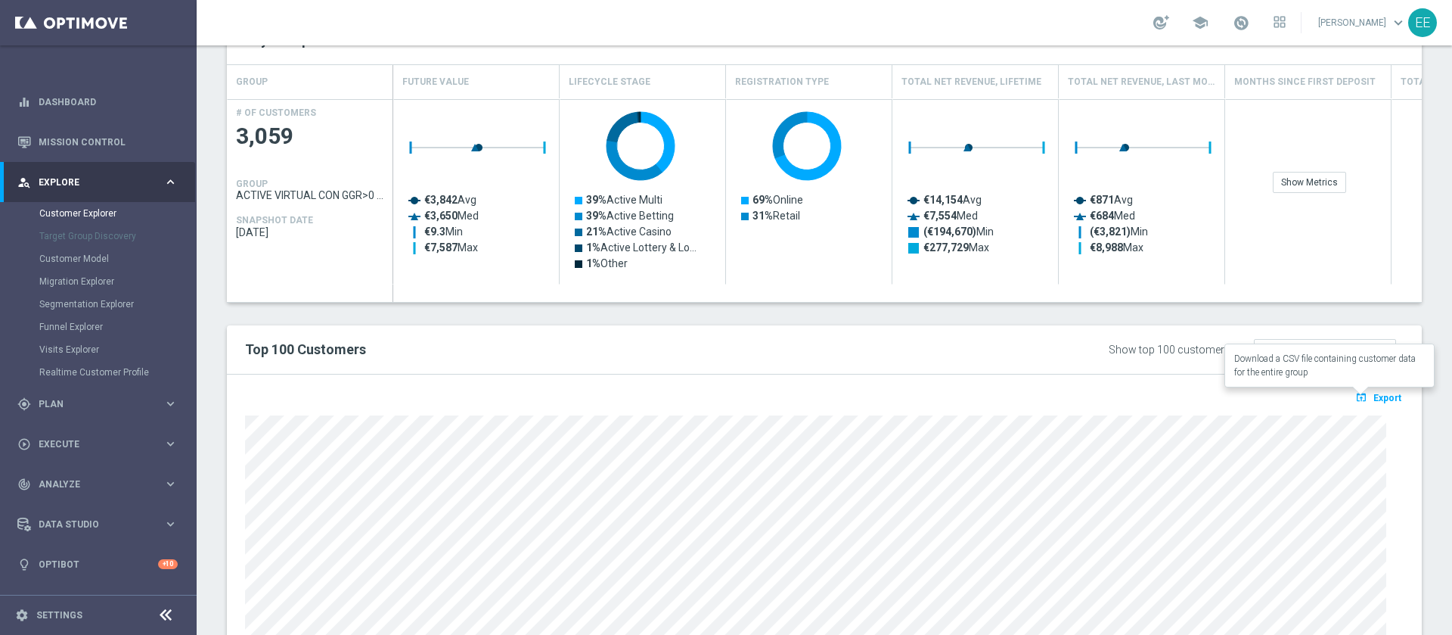
click at [1359, 388] on button "open_in_browser Export" at bounding box center [1378, 397] width 51 height 20
